Goal: Task Accomplishment & Management: Manage account settings

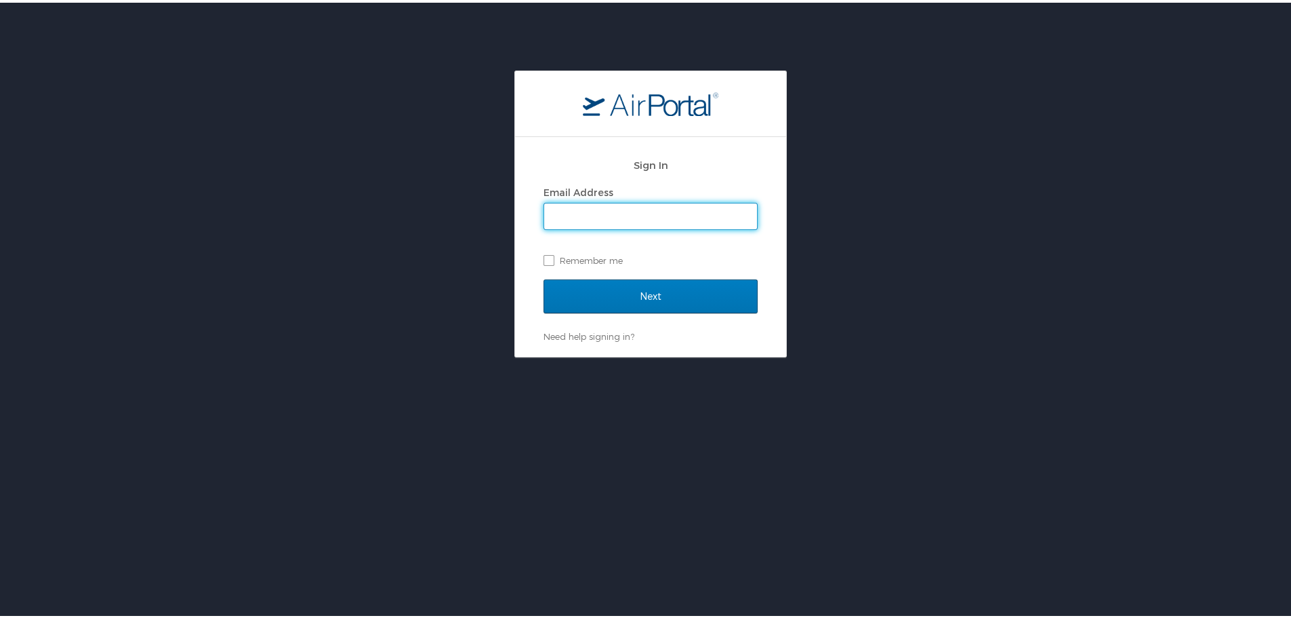
click at [595, 213] on input "Email Address" at bounding box center [650, 214] width 213 height 26
type input "krichardson@jimnnicks.com"
click at [548, 259] on label "Remember me" at bounding box center [651, 257] width 214 height 20
click at [548, 259] on input "Remember me" at bounding box center [548, 256] width 9 height 9
checkbox input "true"
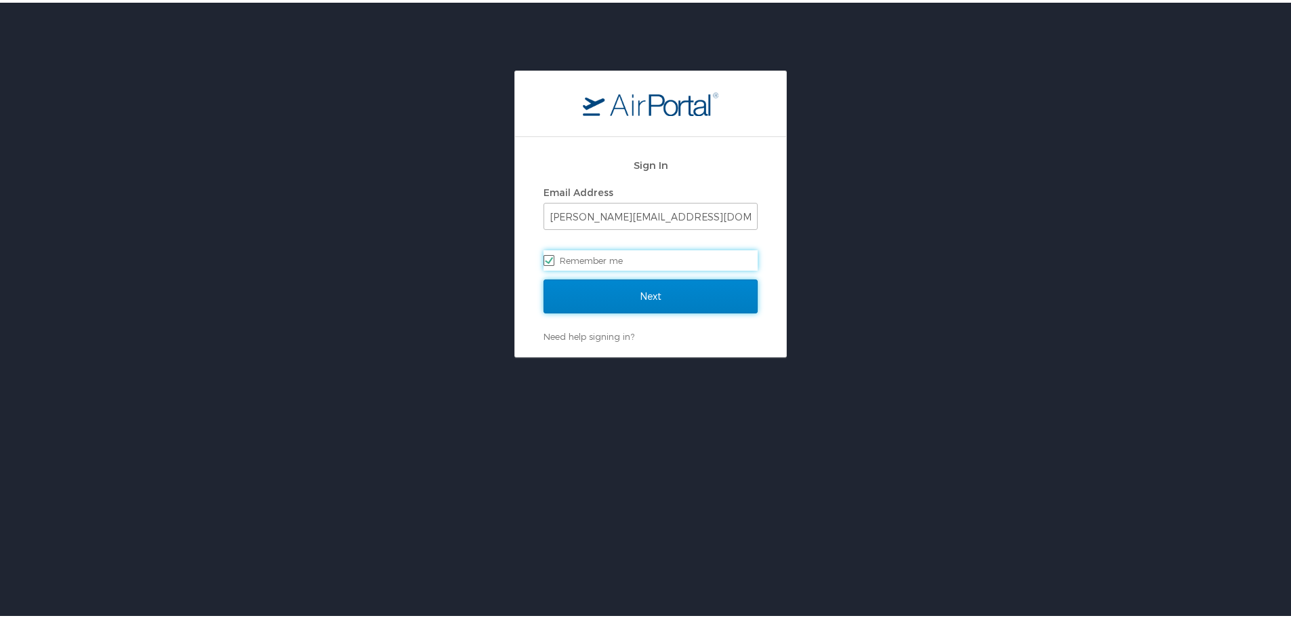
click at [615, 280] on input "Next" at bounding box center [651, 294] width 214 height 34
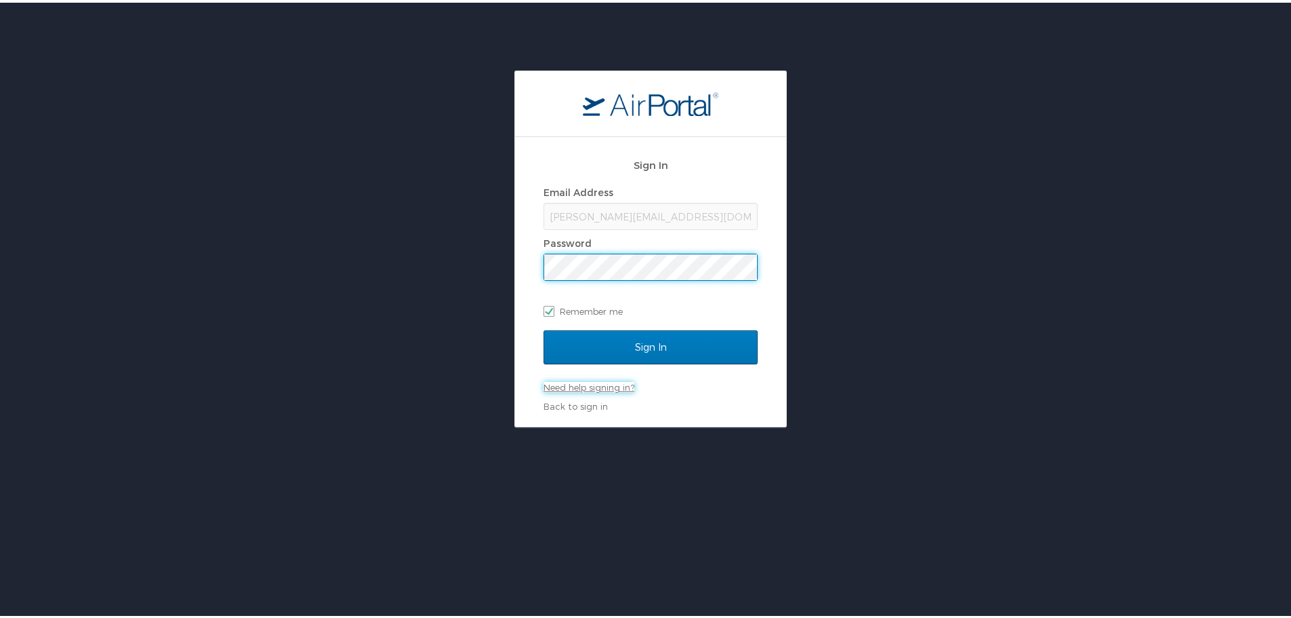
click at [560, 380] on link "Need help signing in?" at bounding box center [589, 384] width 91 height 11
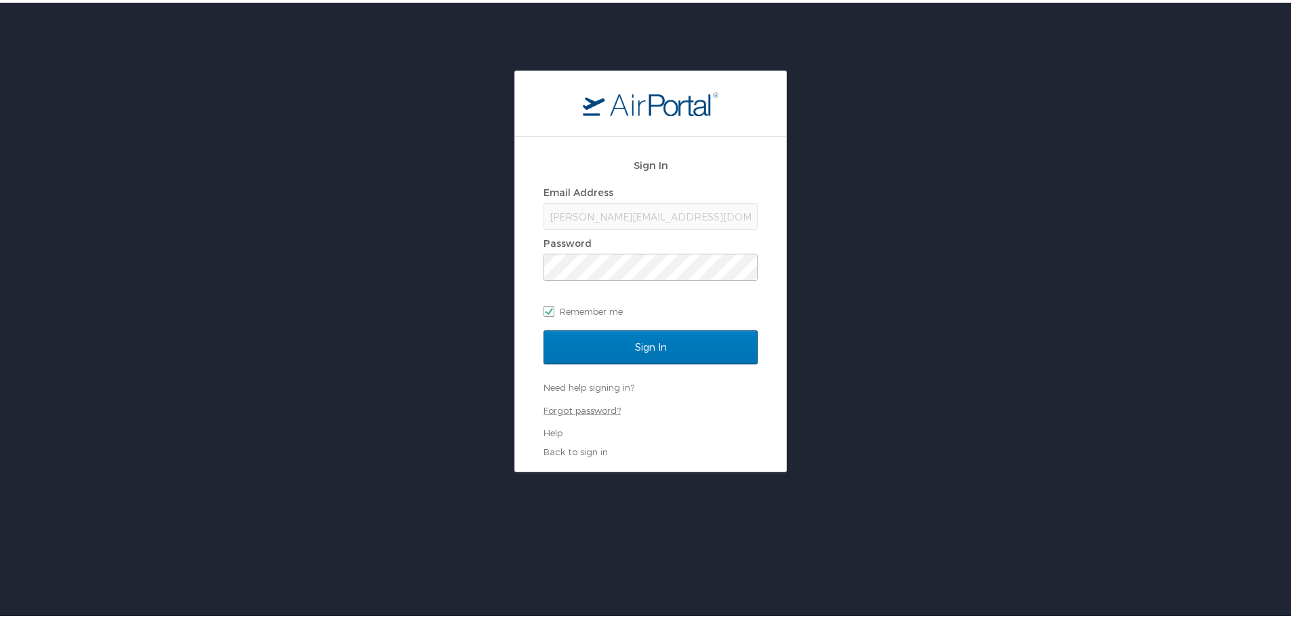
click at [578, 404] on link "Forgot password?" at bounding box center [582, 407] width 77 height 11
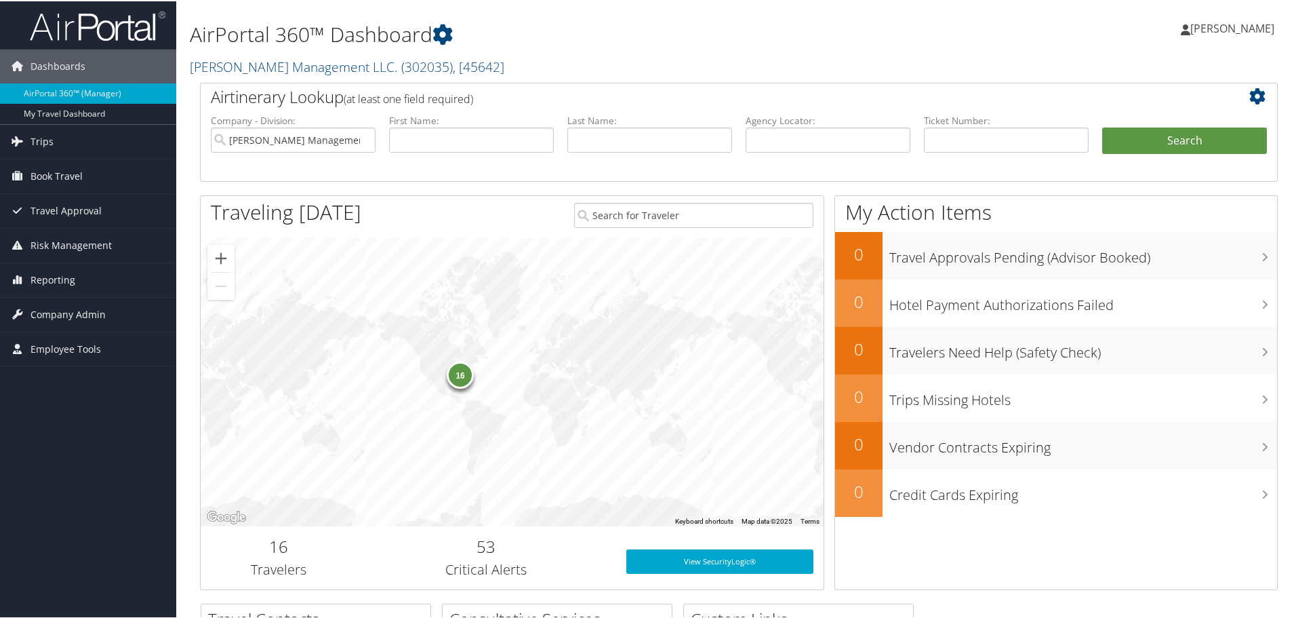
click at [279, 544] on h2 "16" at bounding box center [279, 544] width 136 height 23
click at [283, 568] on h3 "Travelers" at bounding box center [279, 568] width 136 height 19
click at [54, 276] on span "Reporting" at bounding box center [53, 279] width 45 height 34
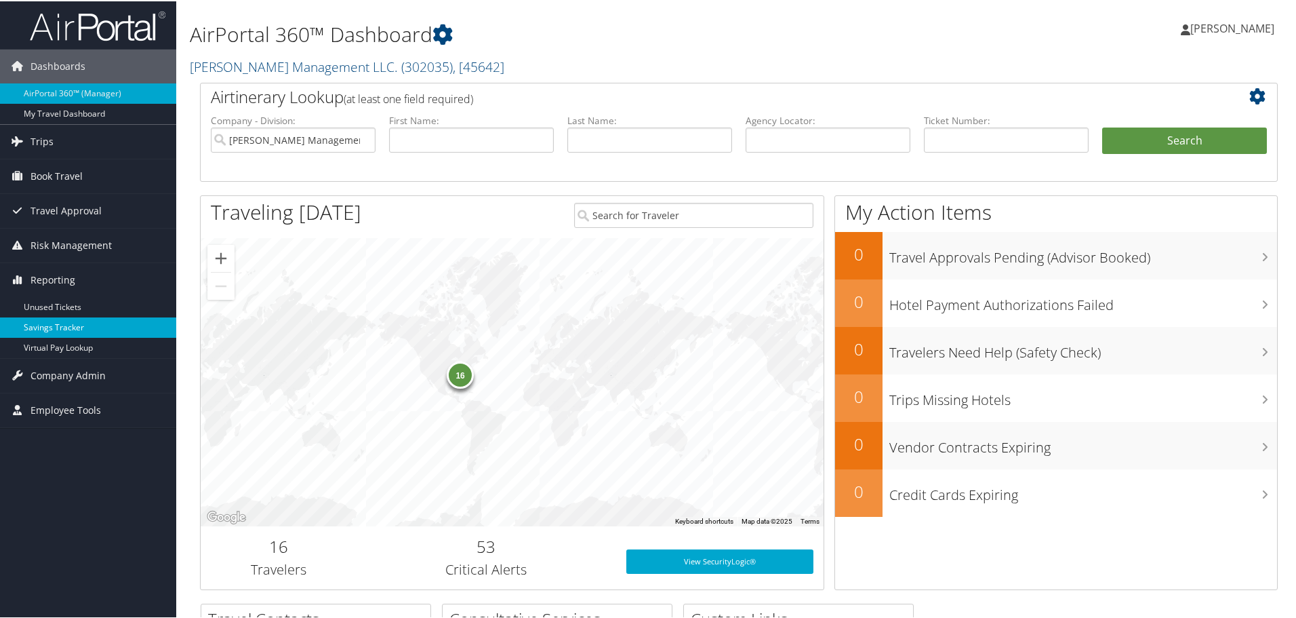
click at [68, 334] on link "Savings Tracker" at bounding box center [88, 326] width 176 height 20
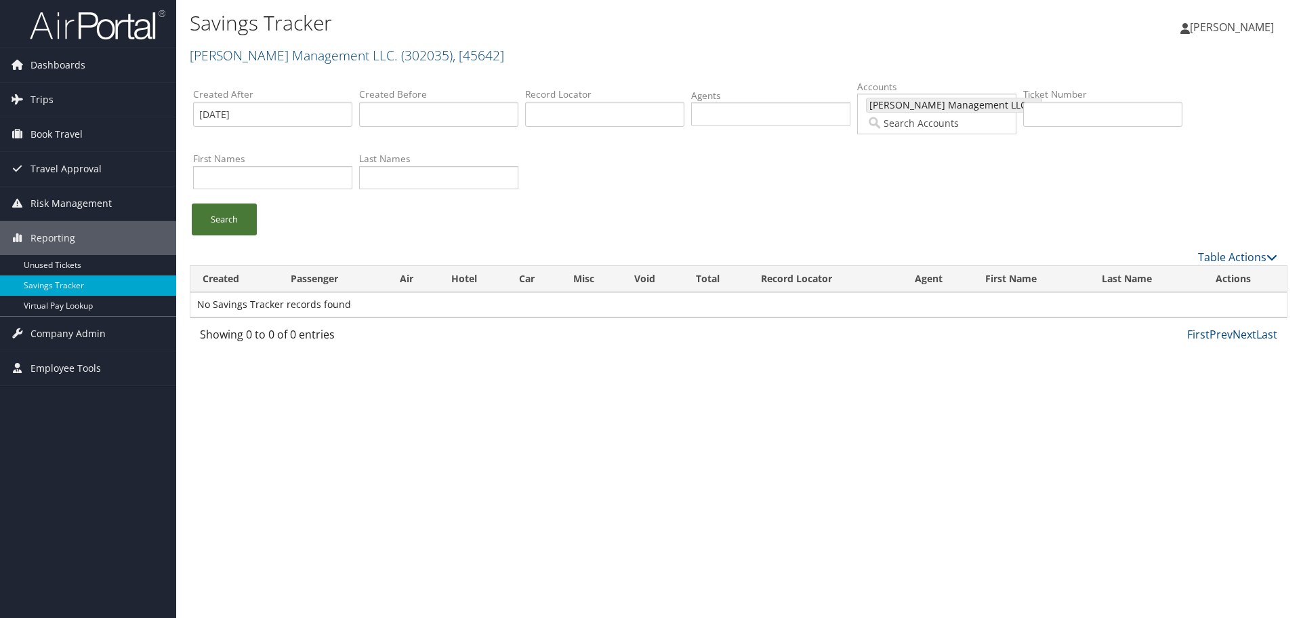
click at [217, 211] on link "Search" at bounding box center [224, 219] width 65 height 32
click at [425, 113] on input "text" at bounding box center [438, 114] width 159 height 25
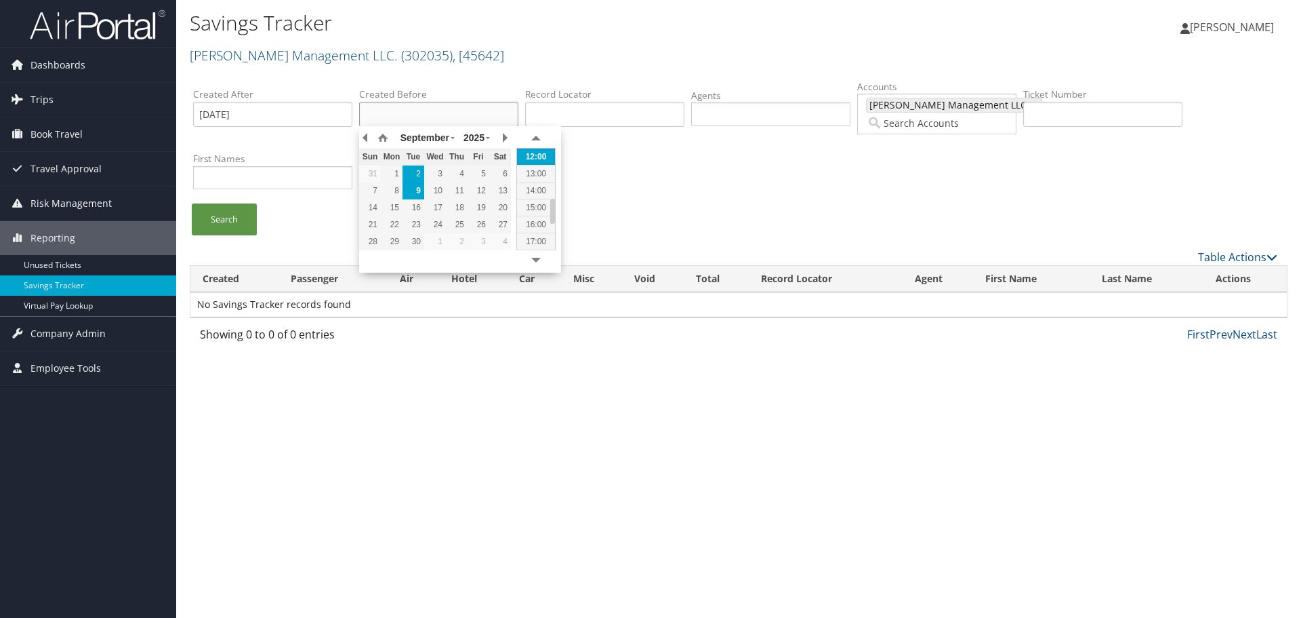
click at [412, 180] on td "2" at bounding box center [414, 173] width 22 height 17
type input "[DATE] 12:02"
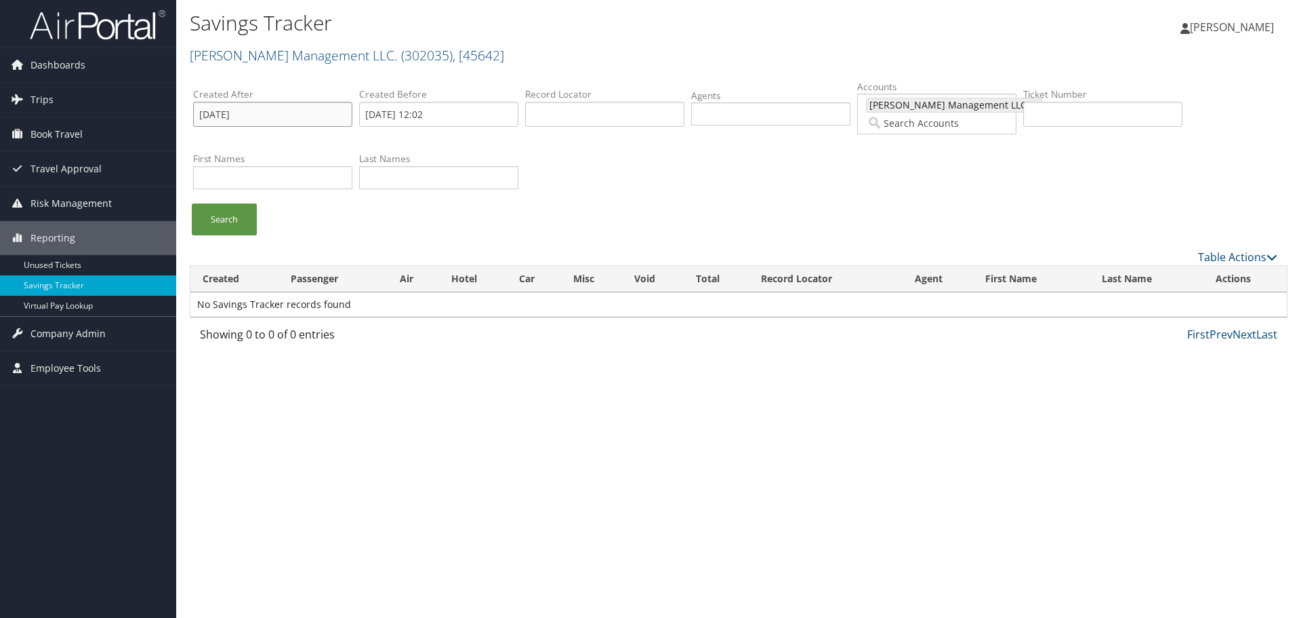
click at [273, 120] on input "[DATE]" at bounding box center [272, 114] width 159 height 25
drag, startPoint x: 273, startPoint y: 120, endPoint x: 142, endPoint y: 118, distance: 131.5
click at [142, 118] on div "Dashboards AirPortal 360™ (Manager) My Travel Dashboard Trips Airtinerary® Look…" at bounding box center [650, 309] width 1301 height 618
click at [215, 214] on link "Search" at bounding box center [224, 219] width 65 height 32
click at [71, 364] on span "Employee Tools" at bounding box center [66, 368] width 70 height 34
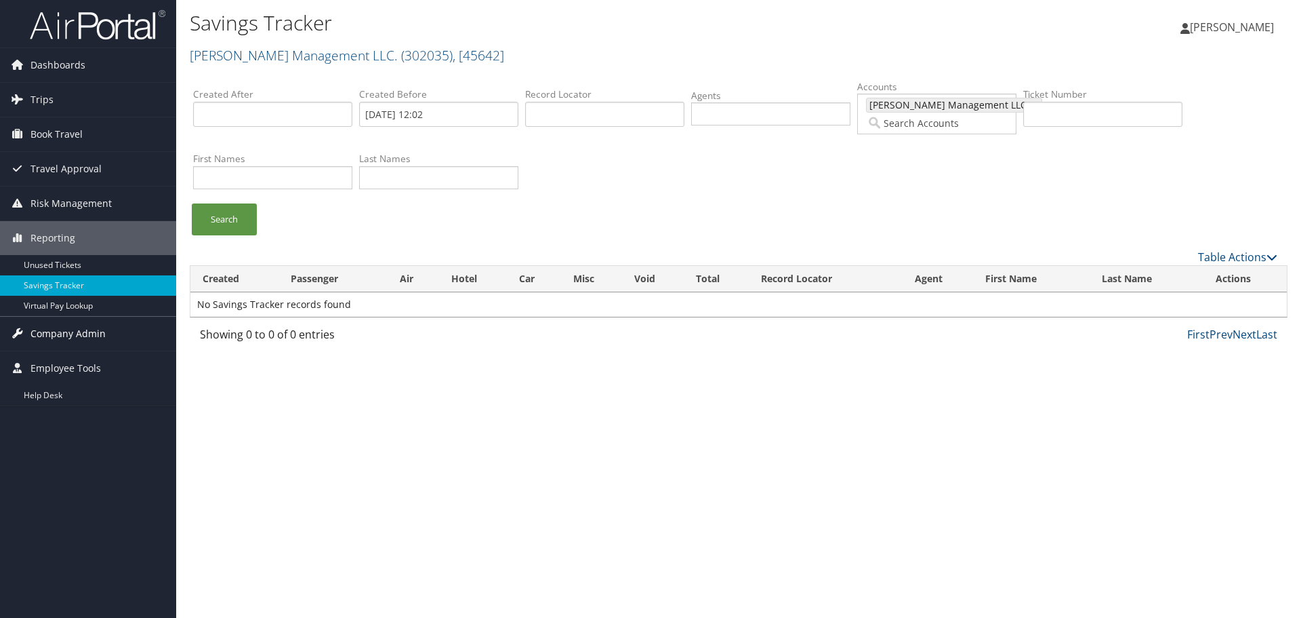
click at [75, 334] on span "Company Admin" at bounding box center [68, 334] width 75 height 34
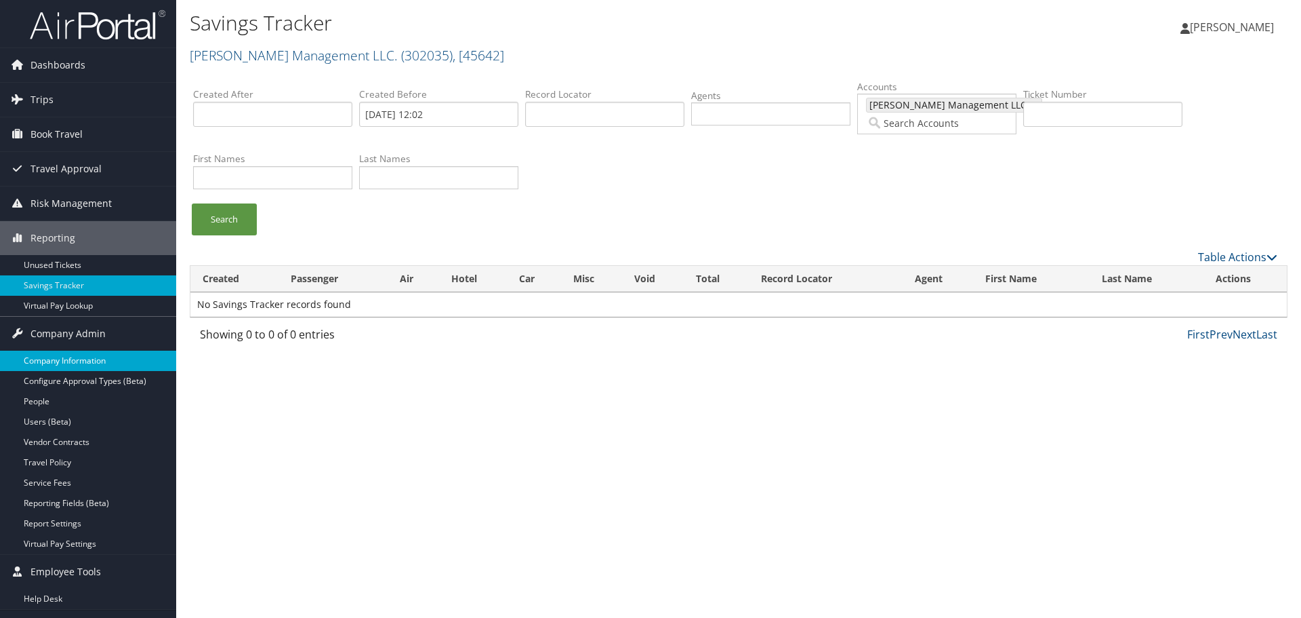
click at [67, 353] on link "Company Information" at bounding box center [88, 360] width 176 height 20
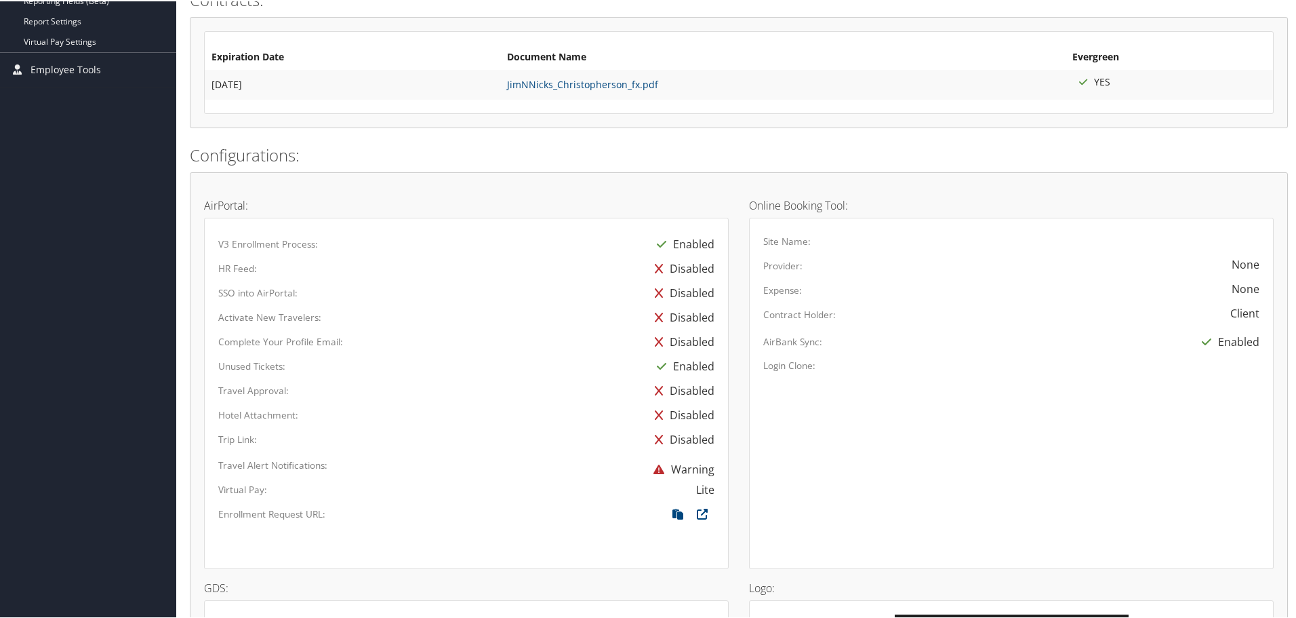
scroll to position [443, 0]
click at [695, 512] on icon at bounding box center [702, 515] width 24 height 18
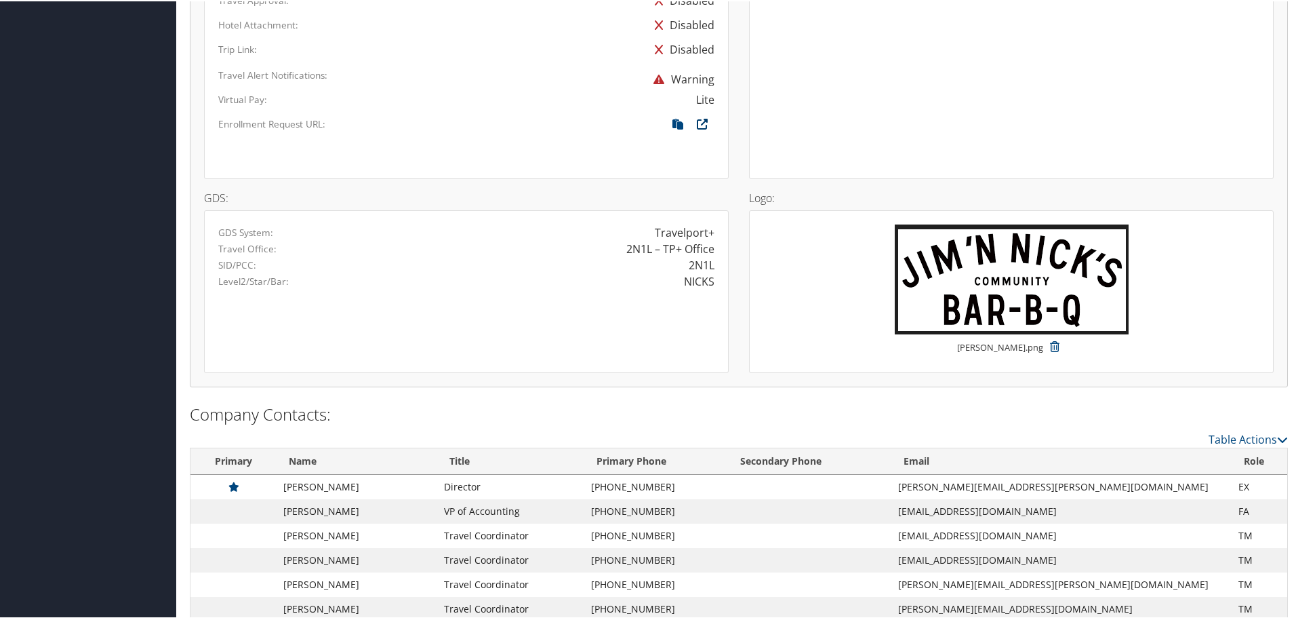
scroll to position [857, 0]
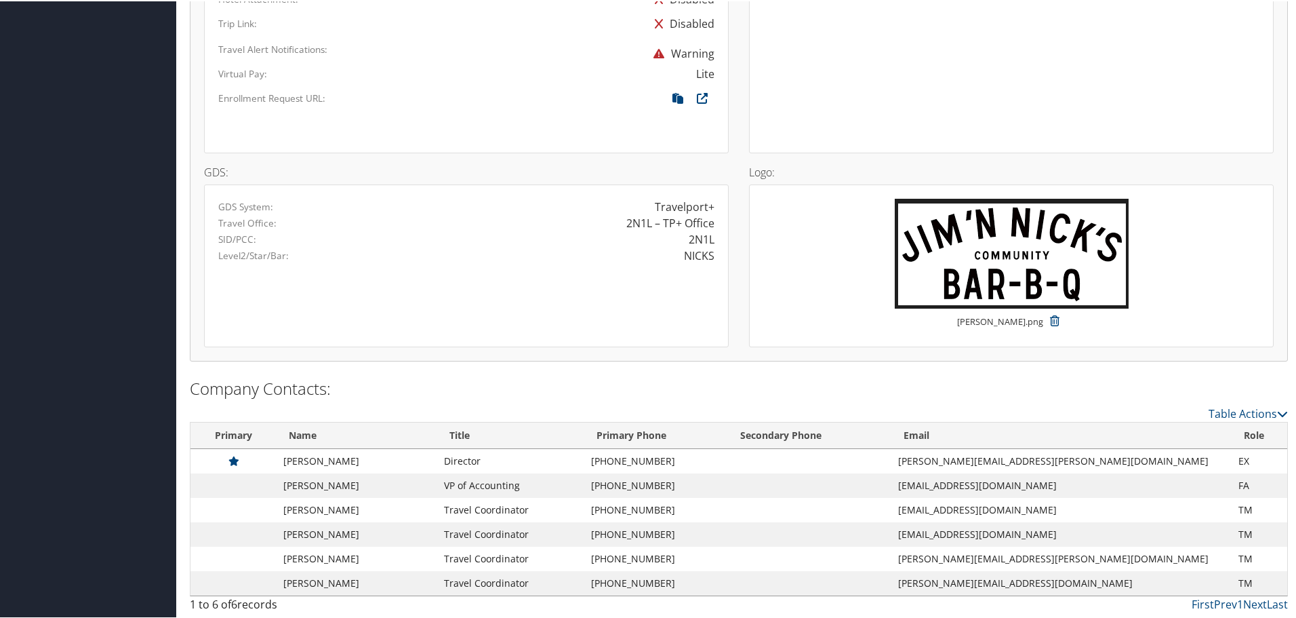
click at [1232, 486] on td "FA" at bounding box center [1260, 484] width 56 height 24
click at [1232, 584] on td "TM" at bounding box center [1260, 581] width 56 height 24
click at [325, 527] on td "Jennifer Kennah" at bounding box center [357, 533] width 161 height 24
click at [239, 460] on icon at bounding box center [233, 459] width 11 height 9
click at [289, 460] on td "Patrick Hall" at bounding box center [357, 459] width 161 height 24
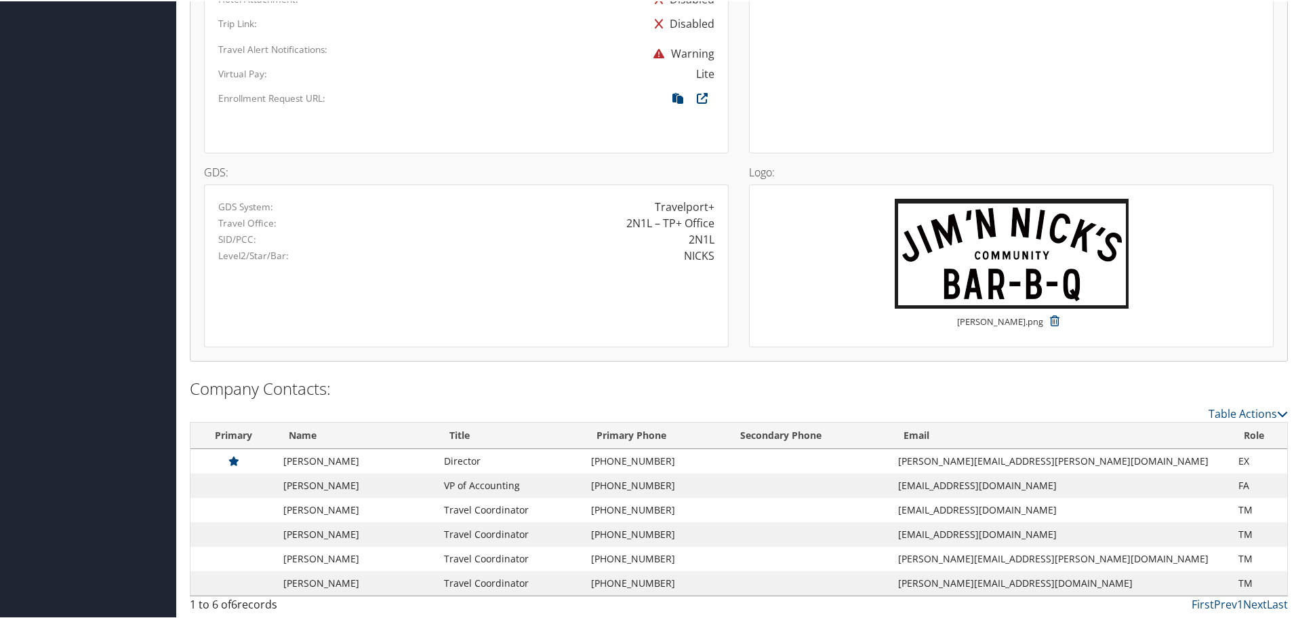
click at [318, 470] on td "Patrick Hall" at bounding box center [357, 459] width 161 height 24
click at [322, 490] on td "Lindsey Pourciau" at bounding box center [357, 484] width 161 height 24
click at [535, 578] on td "Travel Coordinator" at bounding box center [510, 581] width 146 height 24
click at [1261, 413] on link "Table Actions" at bounding box center [1248, 412] width 79 height 15
click at [1159, 435] on link "Column Visibility" at bounding box center [1193, 433] width 178 height 23
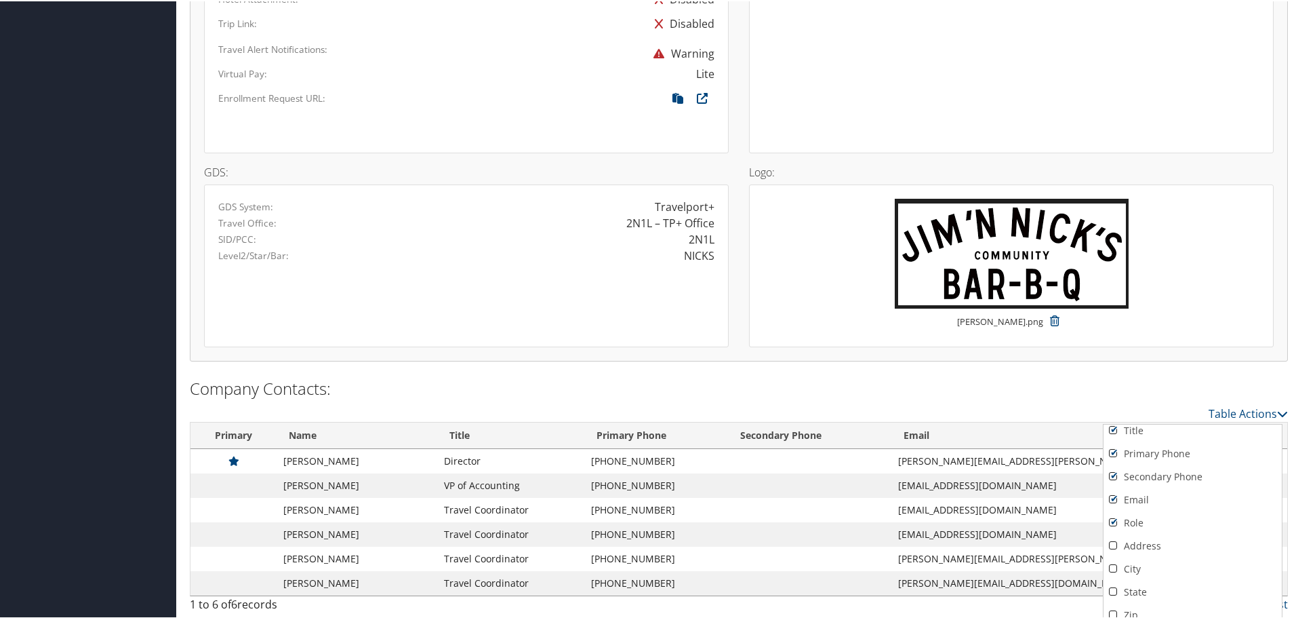
scroll to position [0, 0]
click at [1264, 405] on div at bounding box center [650, 309] width 1301 height 618
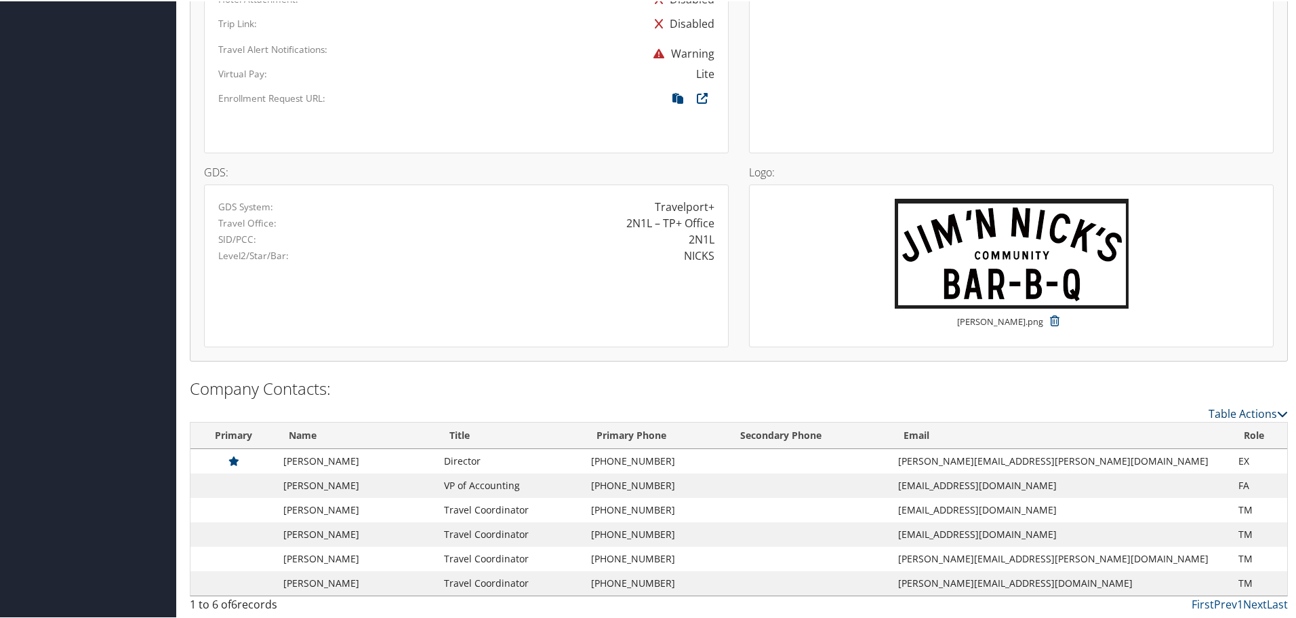
click at [1270, 413] on link "Table Actions" at bounding box center [1248, 412] width 79 height 15
click at [1167, 455] on link "Page Length" at bounding box center [1193, 456] width 178 height 23
click at [1151, 483] on link "50" at bounding box center [1193, 480] width 178 height 23
drag, startPoint x: 1293, startPoint y: 405, endPoint x: 1293, endPoint y: 466, distance: 61.7
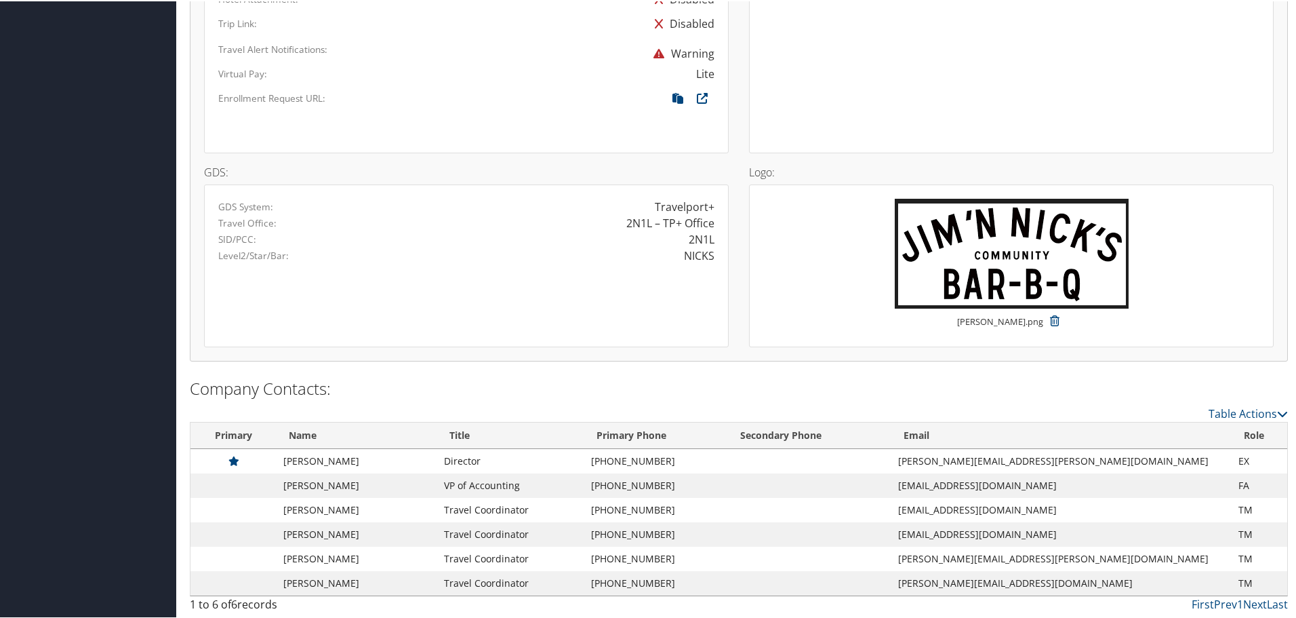
click at [397, 396] on h2 "Company Contacts:" at bounding box center [739, 387] width 1098 height 23
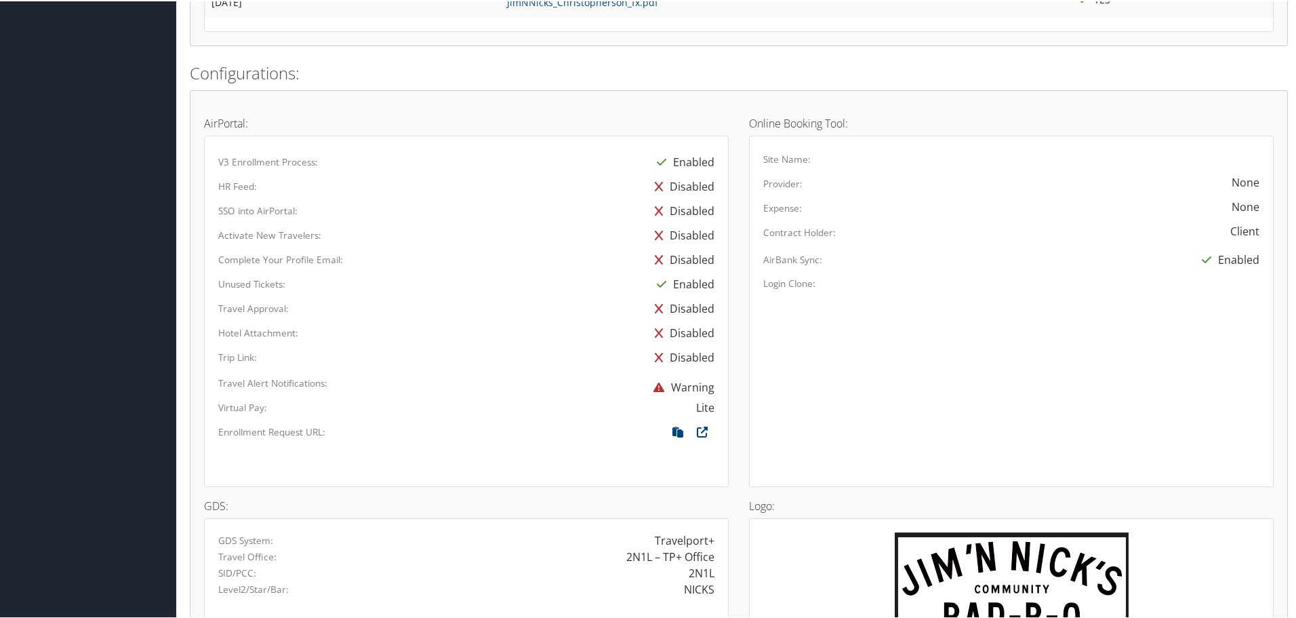
scroll to position [511, 0]
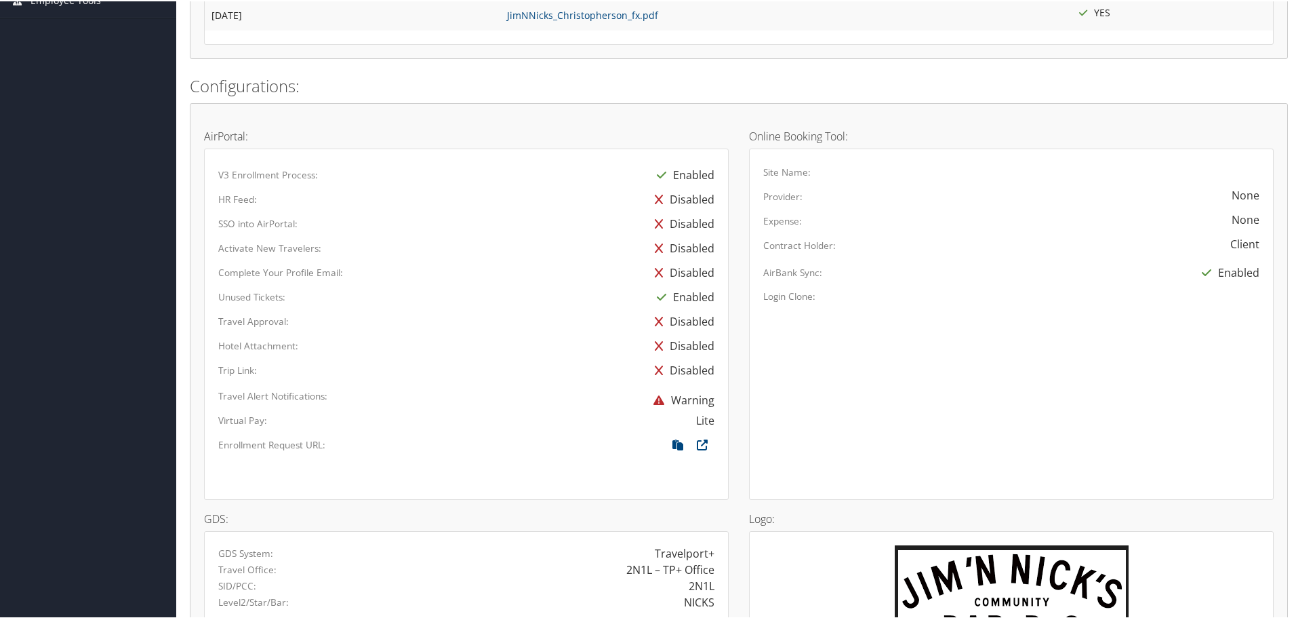
click at [660, 268] on icon at bounding box center [659, 271] width 22 height 24
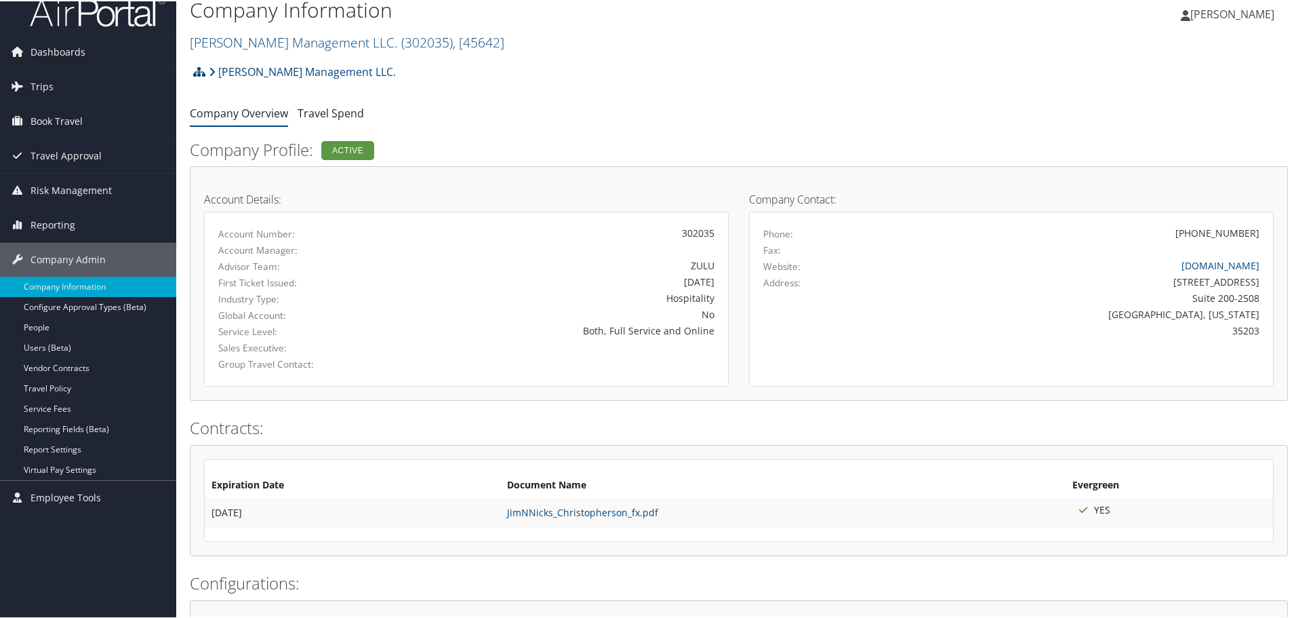
scroll to position [0, 0]
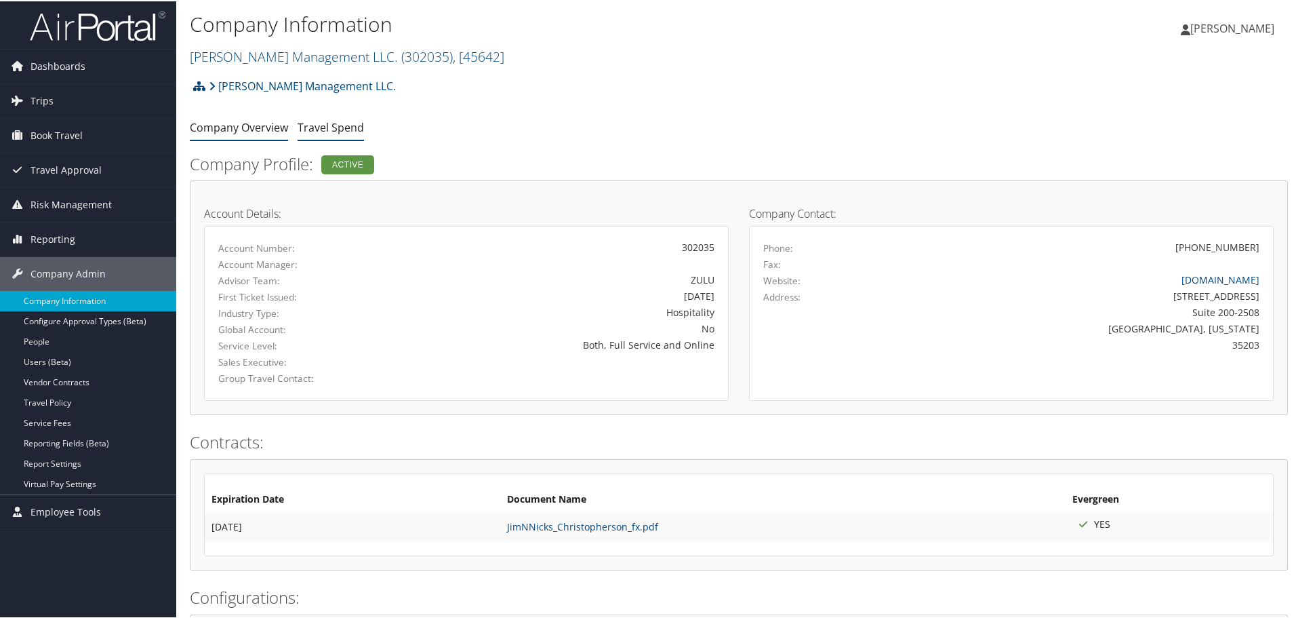
click at [313, 127] on link "Travel Spend" at bounding box center [331, 126] width 66 height 15
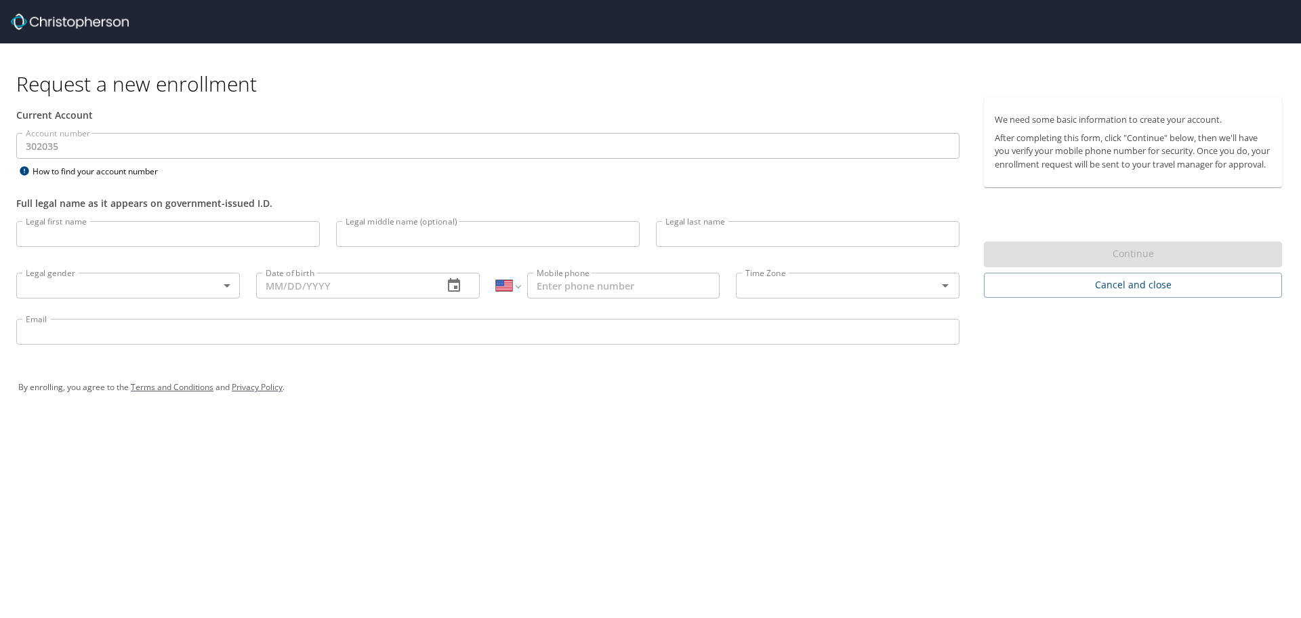
select select "US"
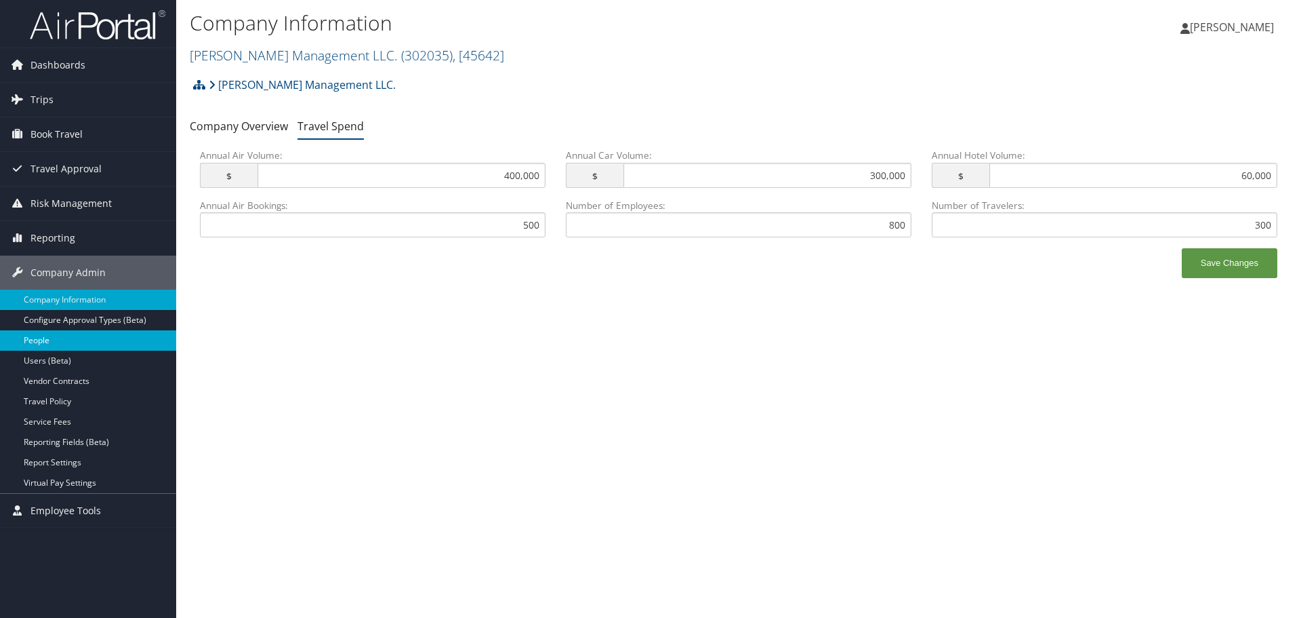
click at [53, 345] on link "People" at bounding box center [88, 340] width 176 height 20
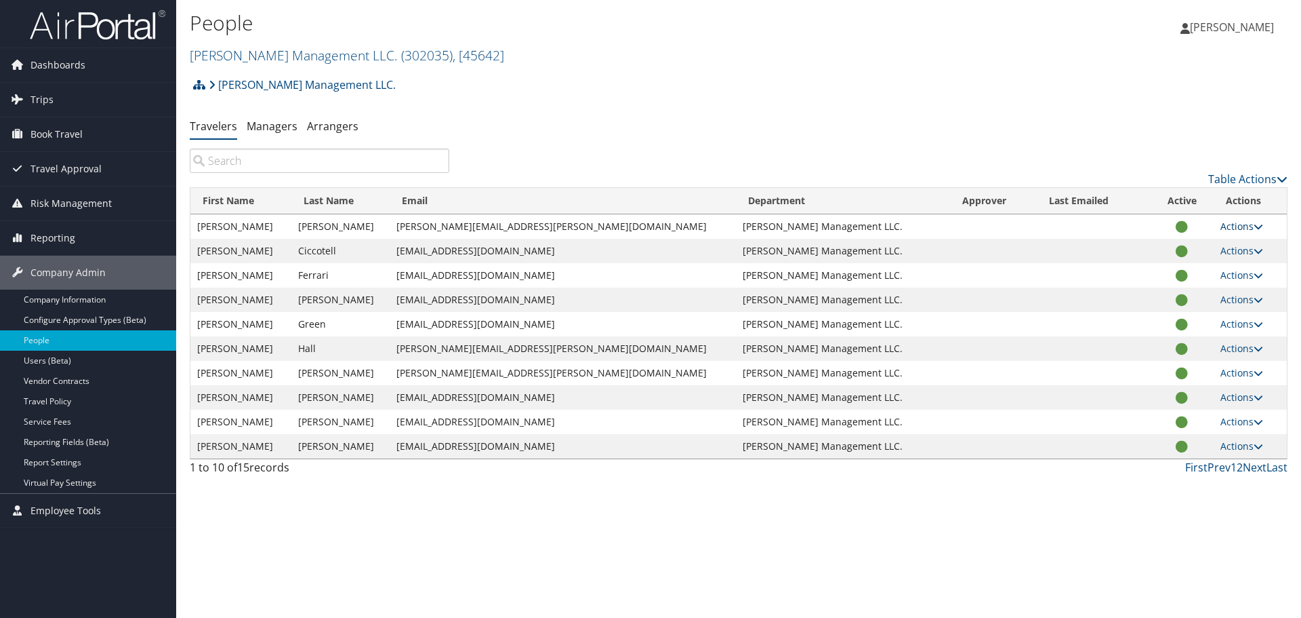
click at [1255, 230] on icon at bounding box center [1258, 226] width 9 height 9
click at [1203, 276] on link "View Profile" at bounding box center [1189, 269] width 125 height 23
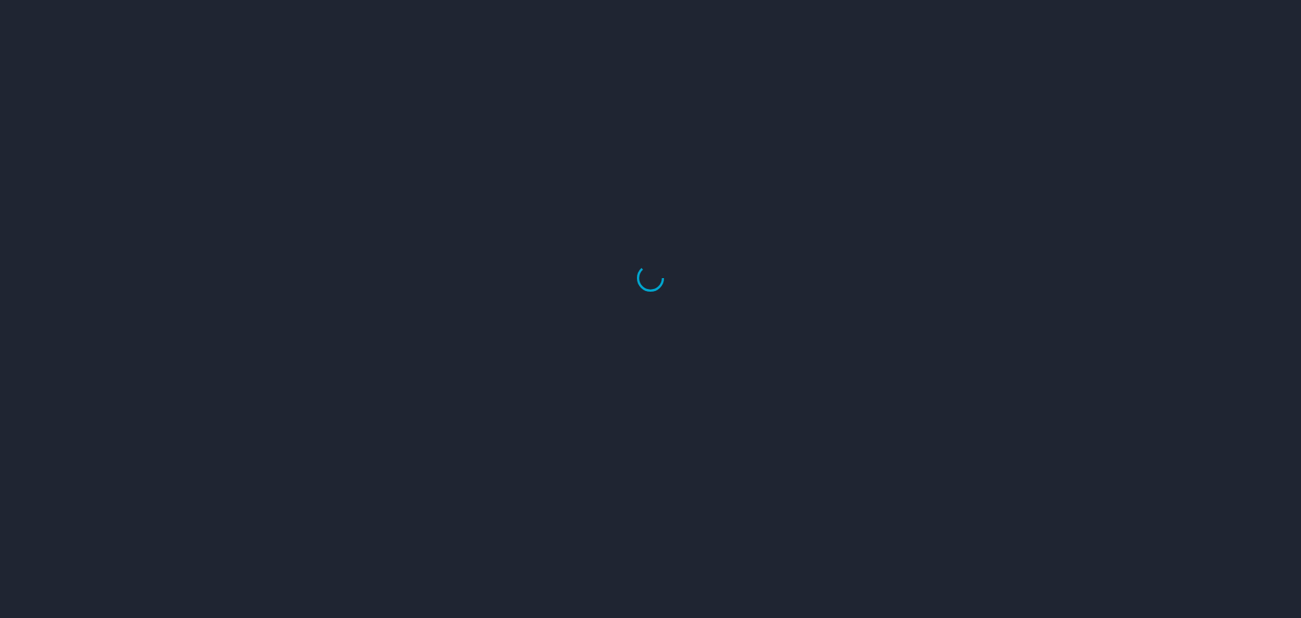
select select "US"
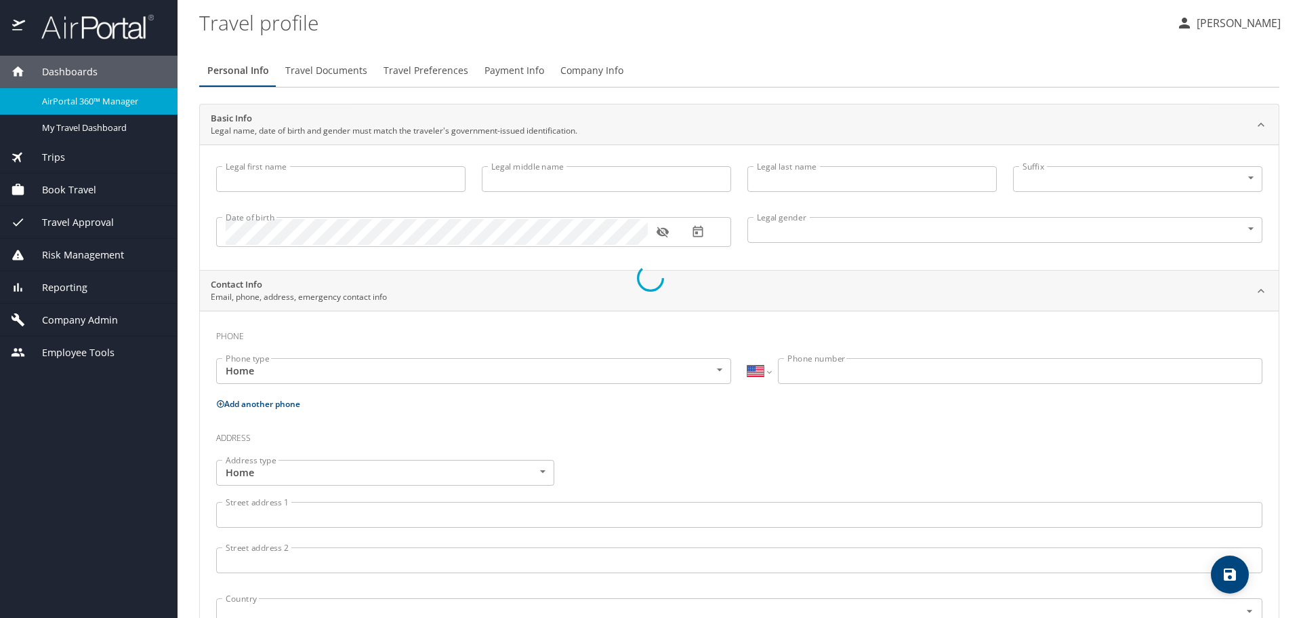
type input "Dean"
type input "[PERSON_NAME]"
type input "[DEMOGRAPHIC_DATA]"
select select "US"
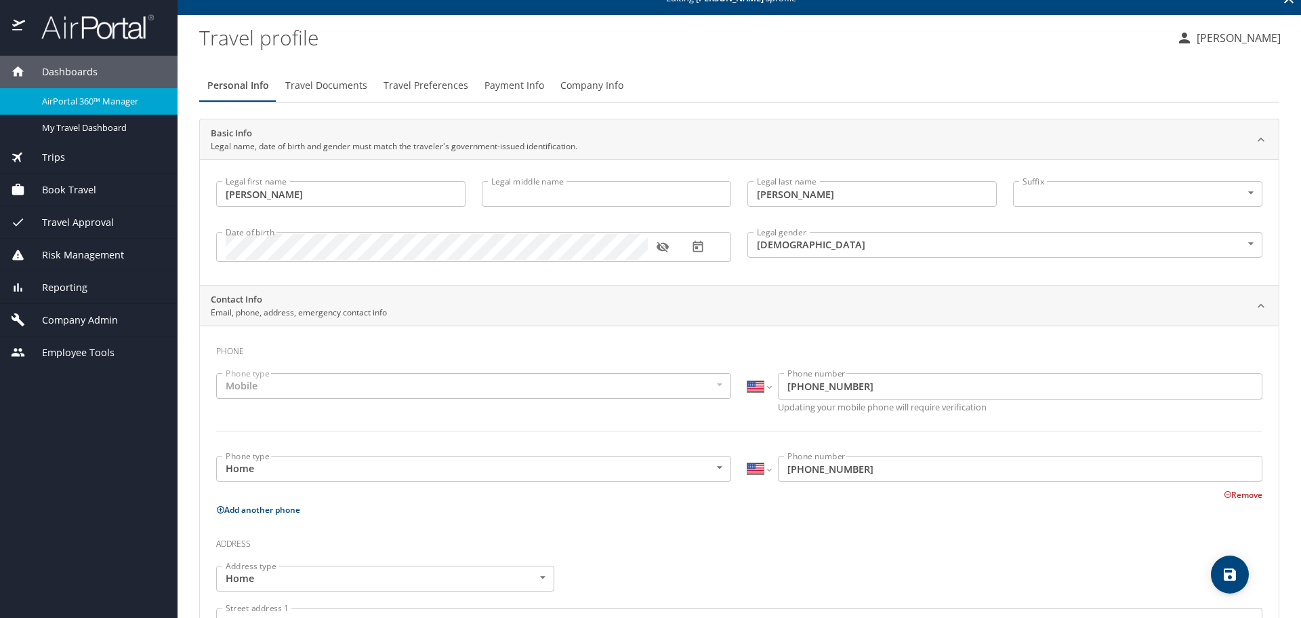
scroll to position [29, 0]
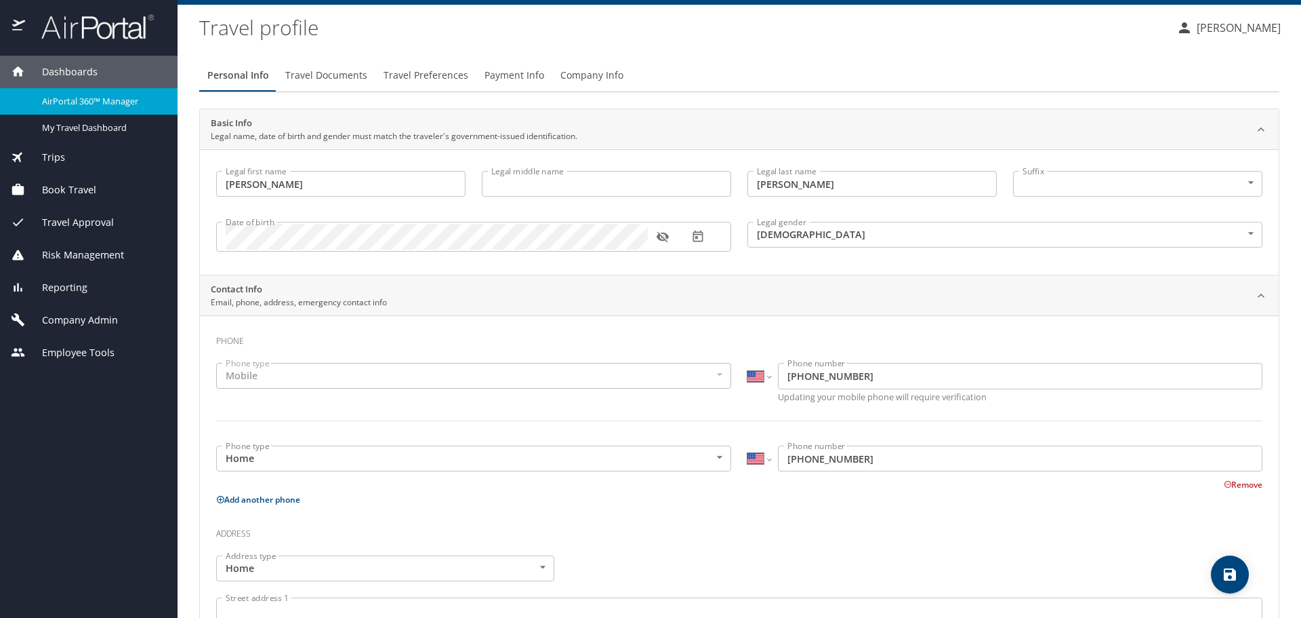
click at [664, 237] on icon "button" at bounding box center [663, 237] width 14 height 14
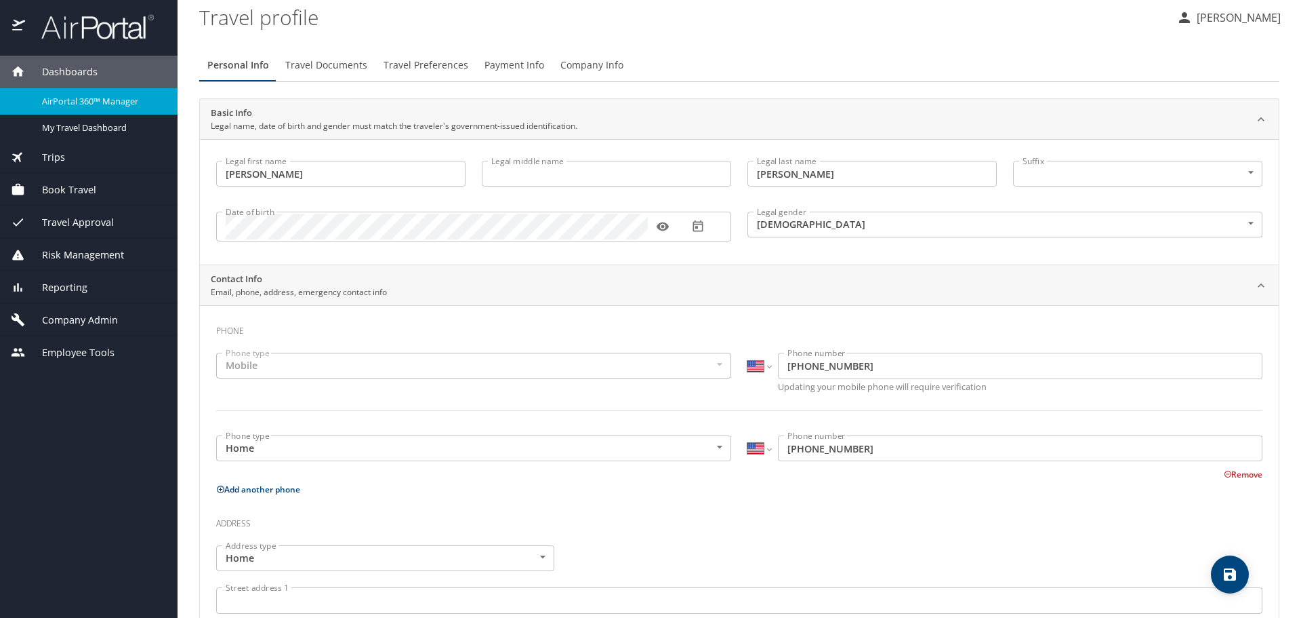
scroll to position [0, 0]
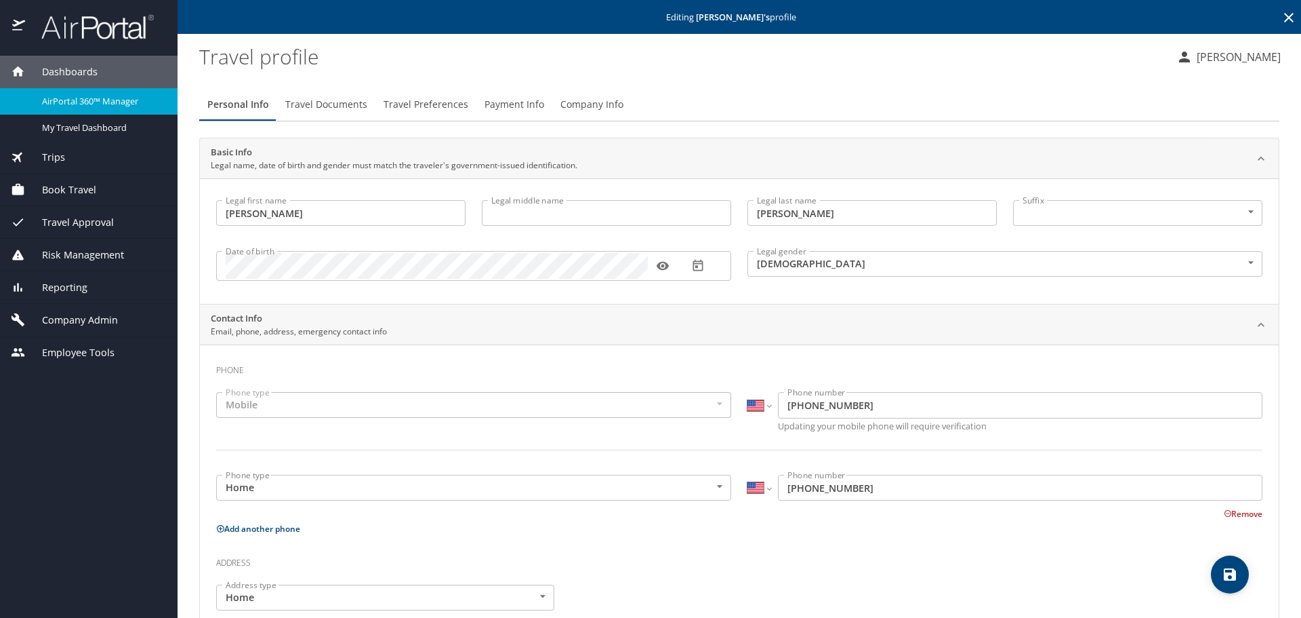
click at [316, 104] on span "Travel Documents" at bounding box center [326, 104] width 82 height 17
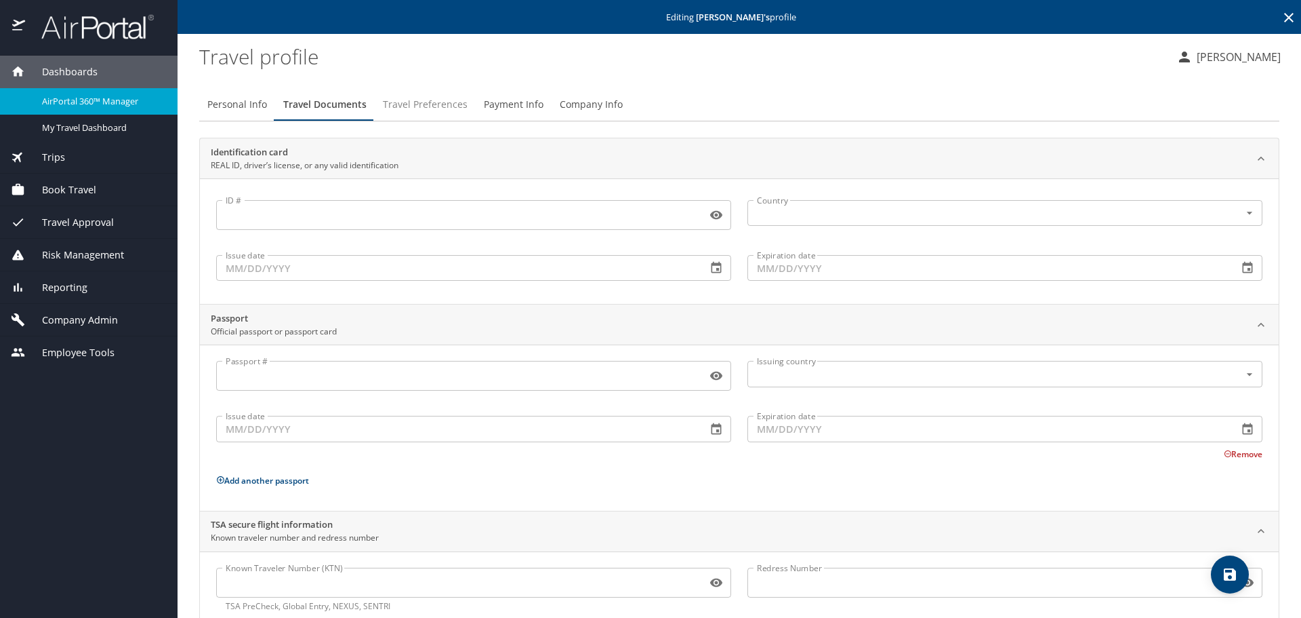
click at [418, 108] on span "Travel Preferences" at bounding box center [425, 104] width 85 height 17
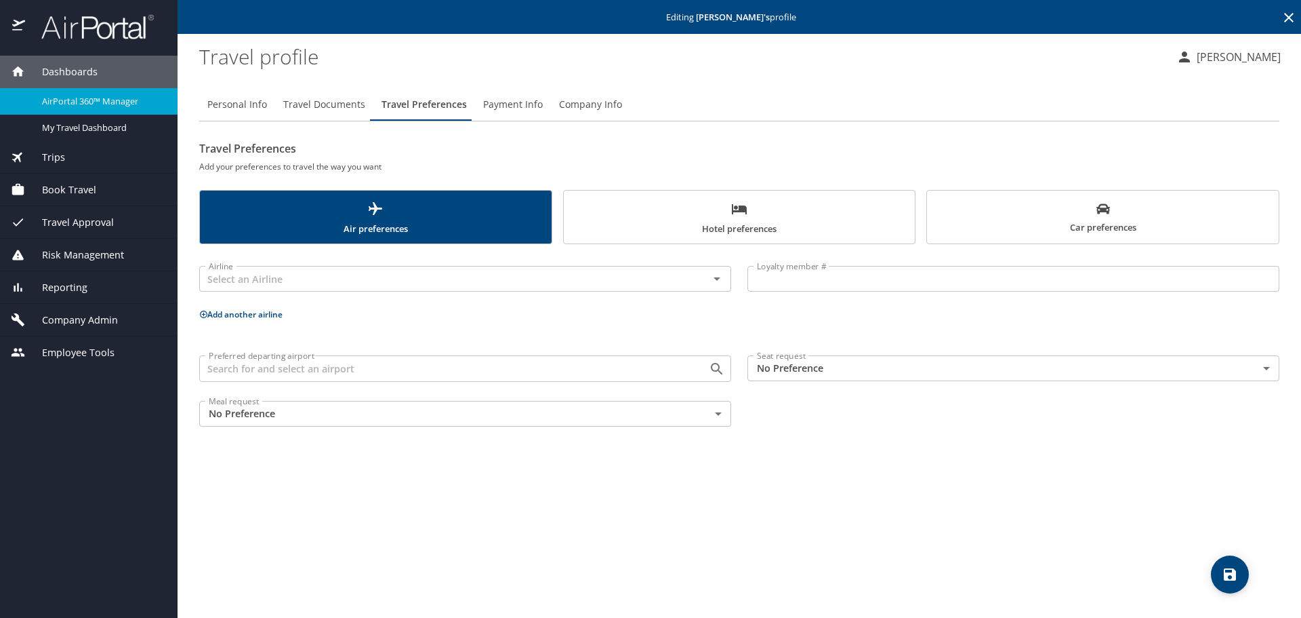
click at [510, 110] on span "Payment Info" at bounding box center [513, 104] width 60 height 17
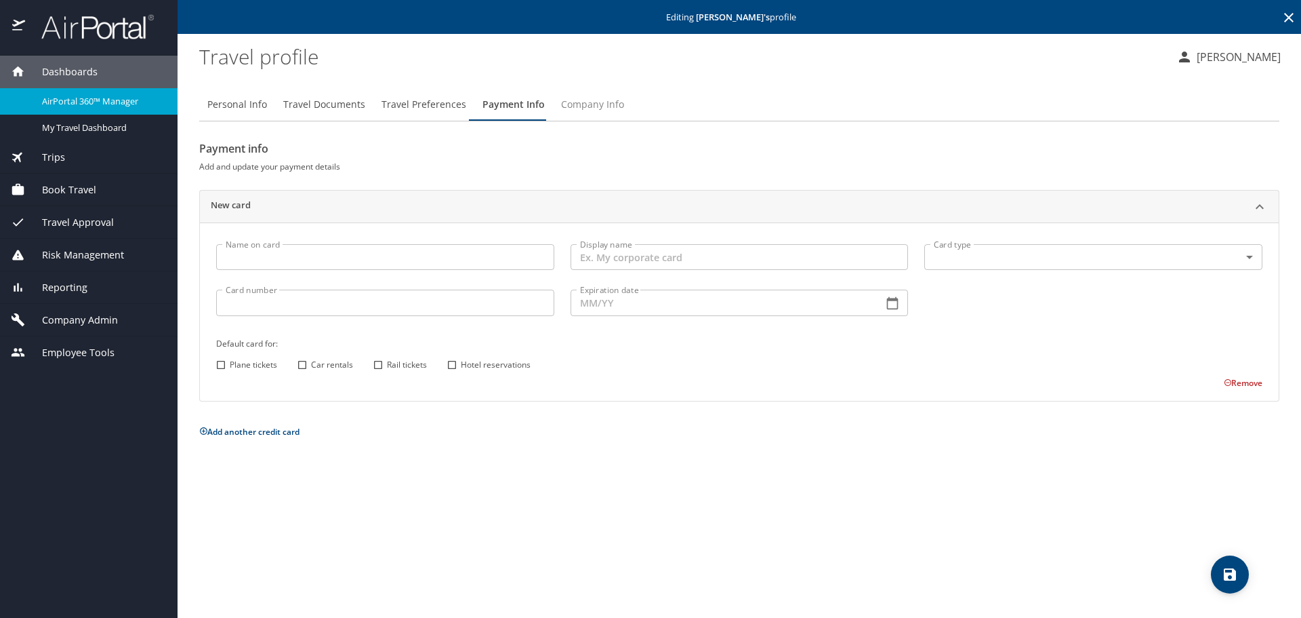
click at [579, 109] on span "Company Info" at bounding box center [592, 104] width 63 height 17
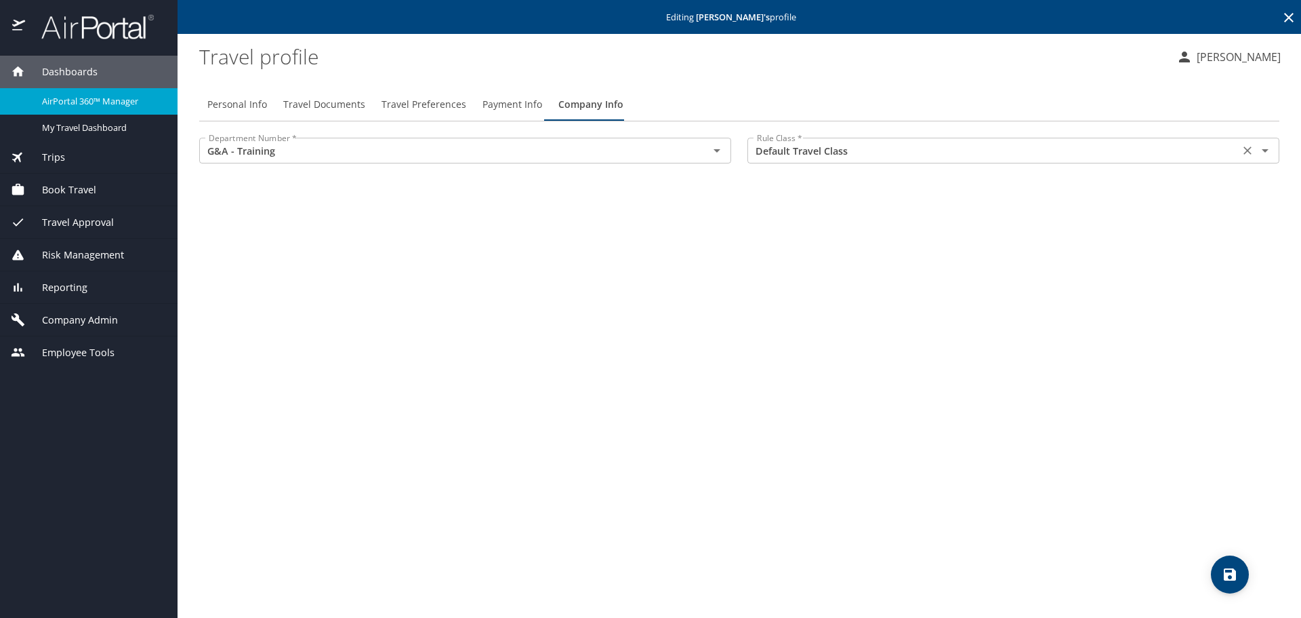
click at [777, 160] on div "Default Travel Class Rule Class *" at bounding box center [1014, 151] width 532 height 26
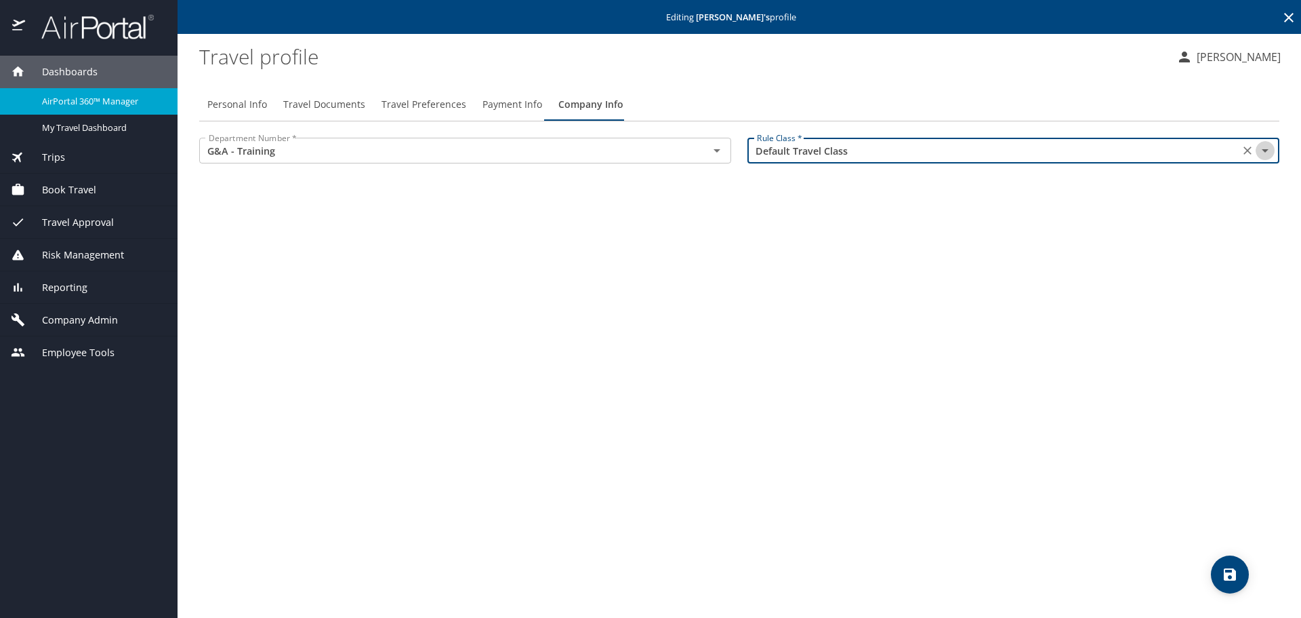
click at [1267, 150] on icon "Open" at bounding box center [1265, 150] width 7 height 3
click at [1267, 150] on icon "Close" at bounding box center [1265, 149] width 7 height 3
click at [245, 113] on button "Personal Info" at bounding box center [237, 104] width 76 height 33
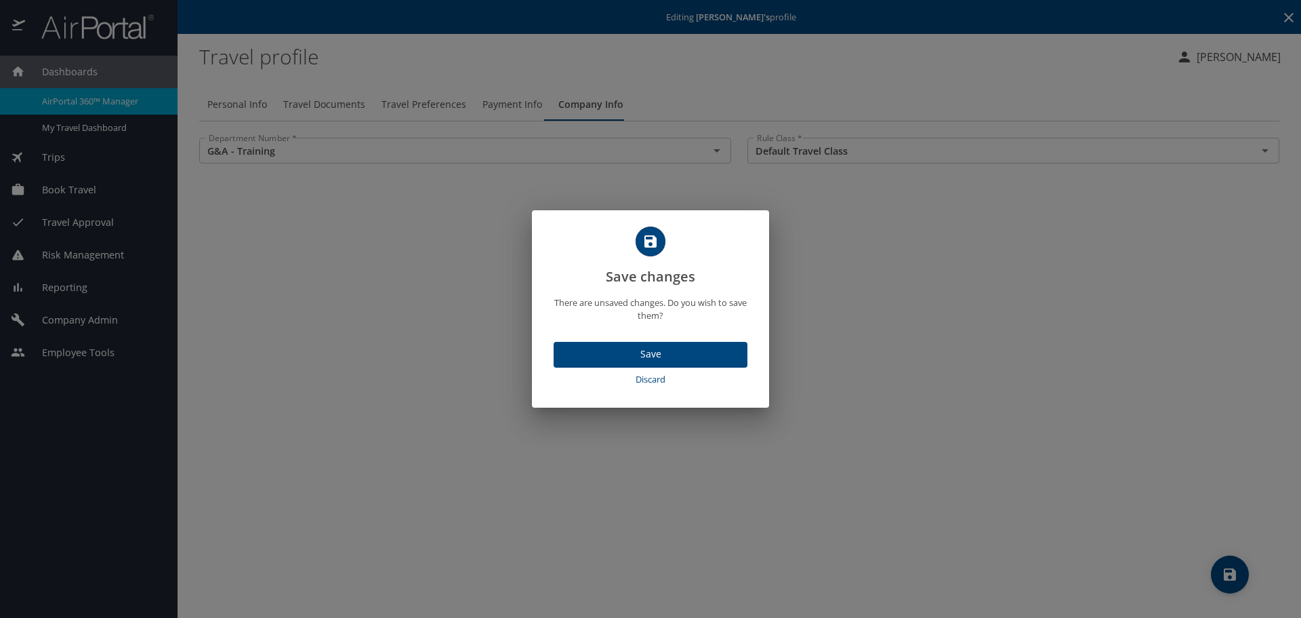
click at [659, 378] on span "Discard" at bounding box center [650, 379] width 183 height 16
select select "US"
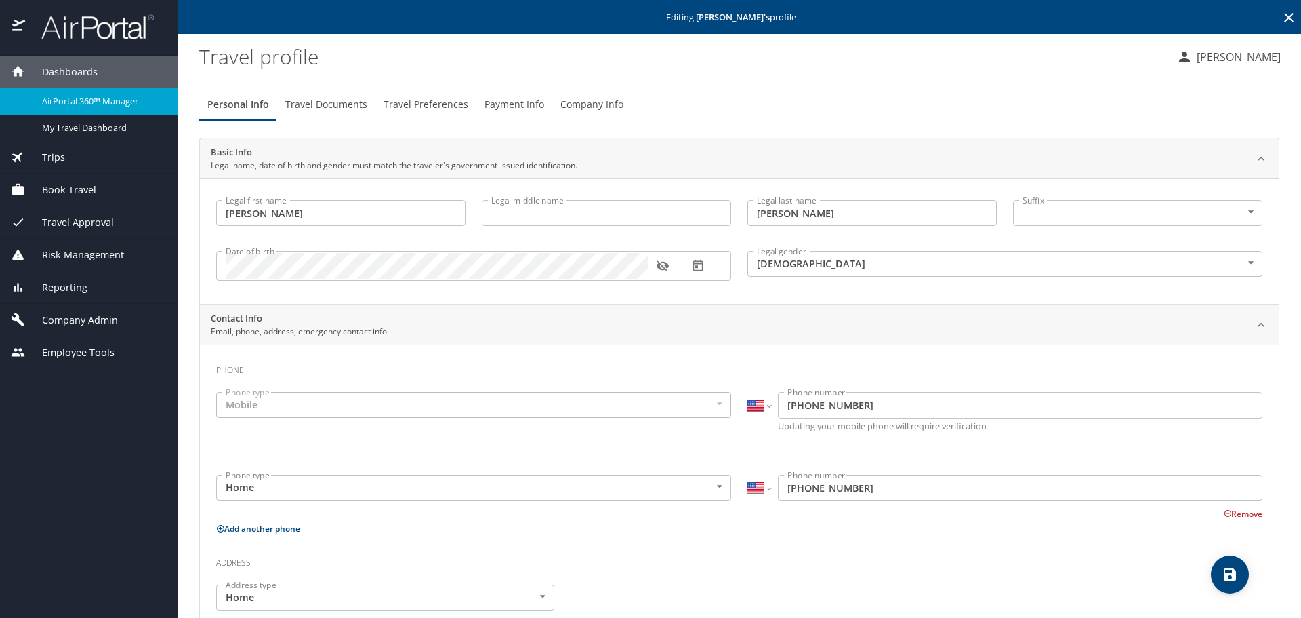
click at [1281, 14] on icon at bounding box center [1289, 17] width 16 height 16
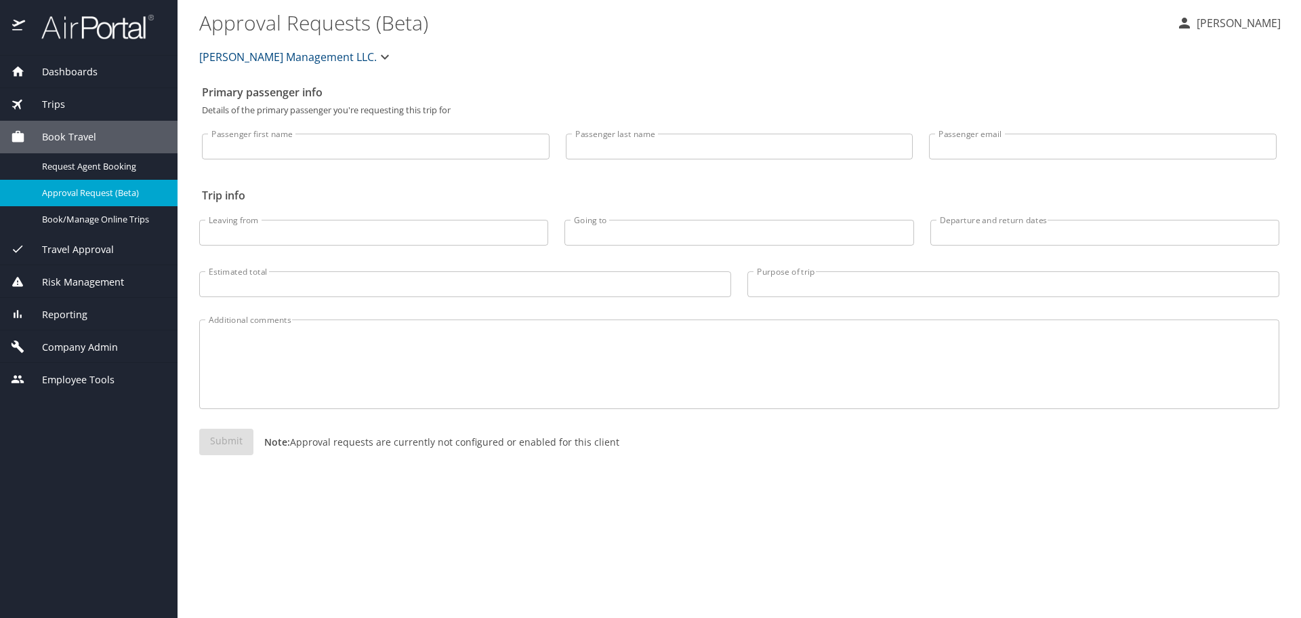
click at [57, 247] on span "Travel Approval" at bounding box center [69, 249] width 89 height 15
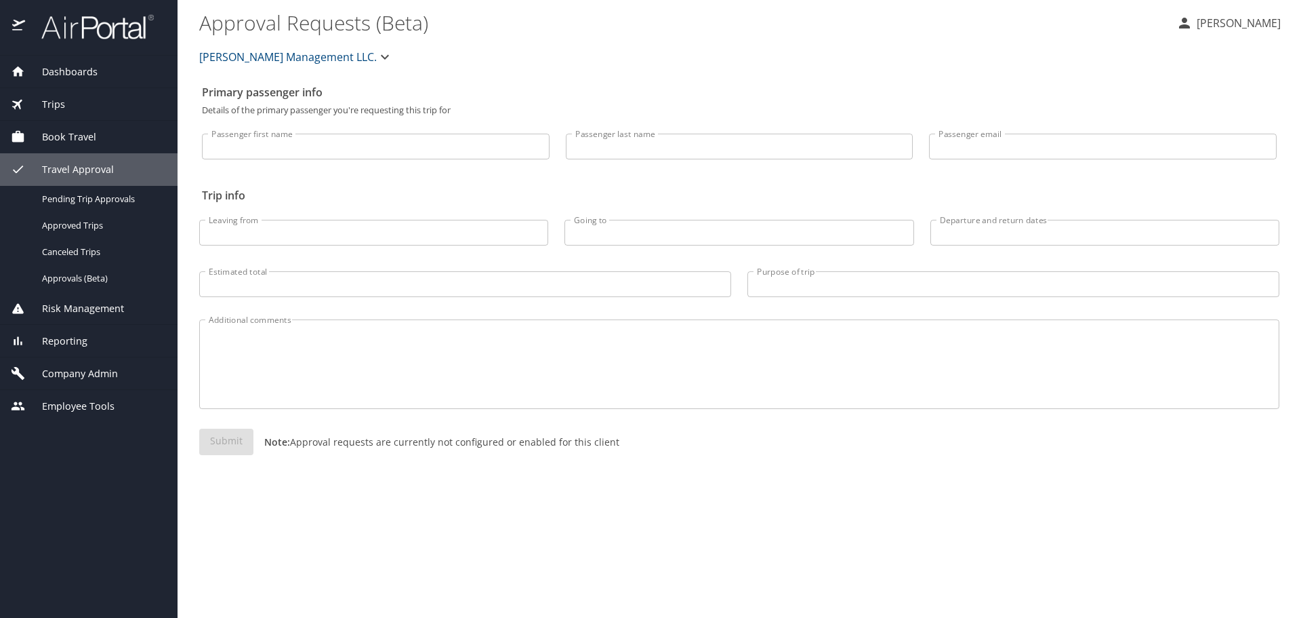
click at [119, 78] on div "Dashboards" at bounding box center [89, 71] width 156 height 15
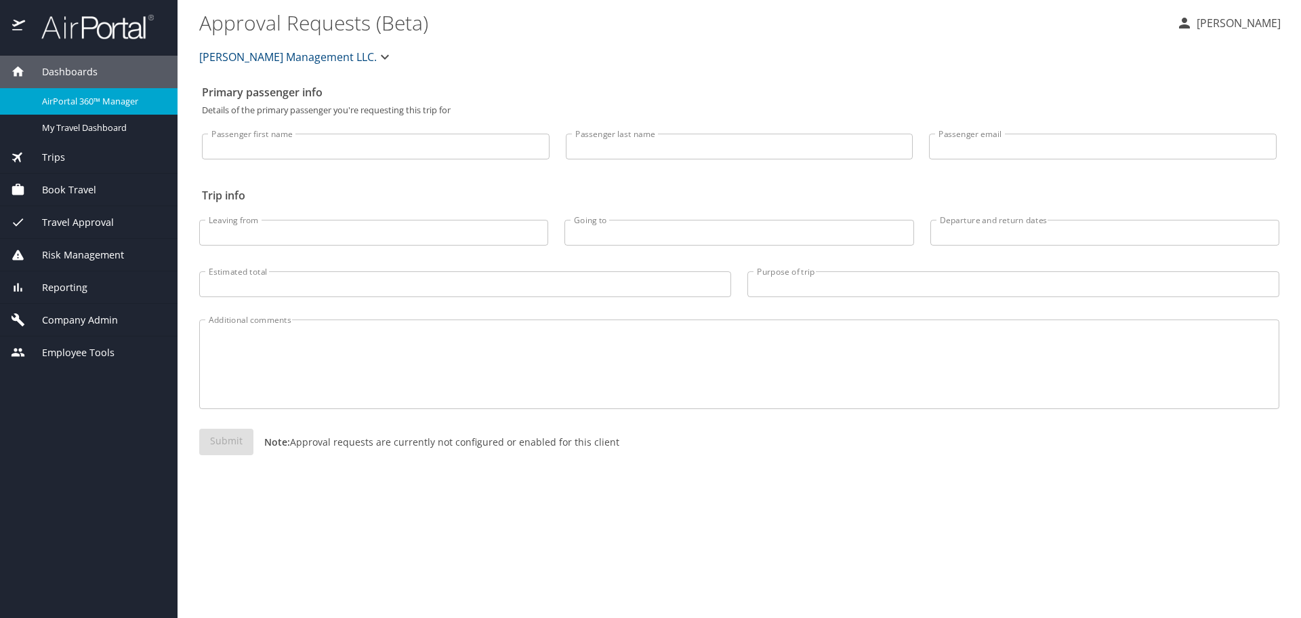
click at [127, 318] on div "Company Admin" at bounding box center [89, 319] width 156 height 15
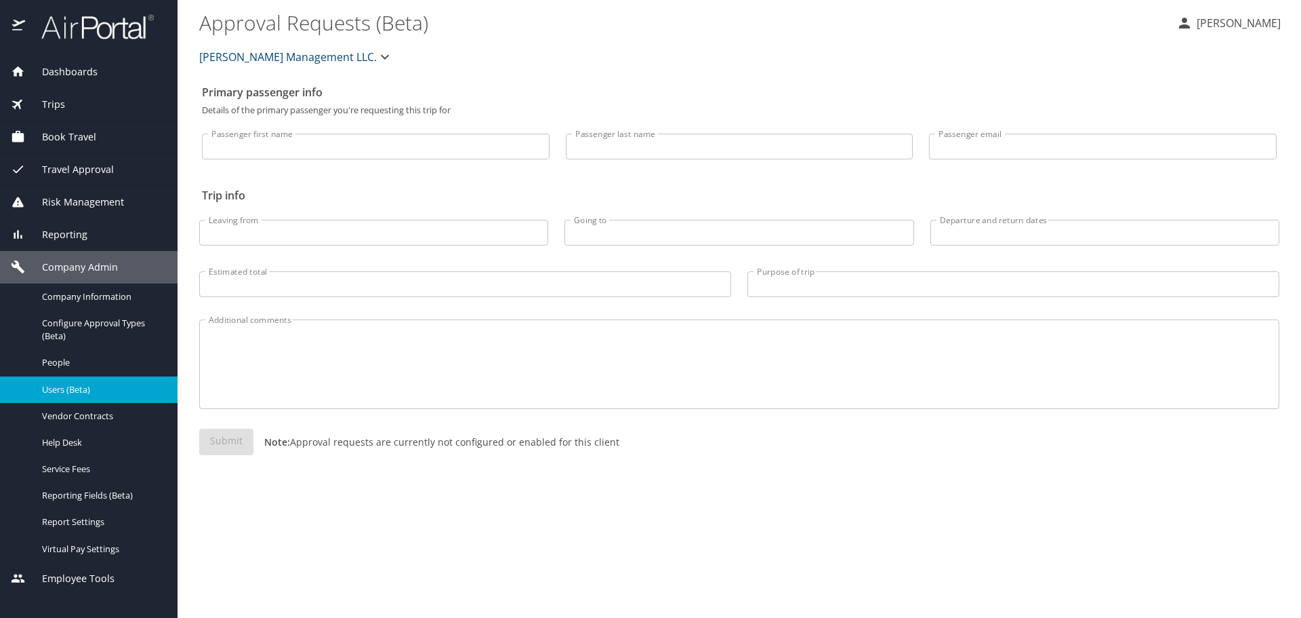
click at [101, 394] on span "Users (Beta)" at bounding box center [101, 389] width 119 height 13
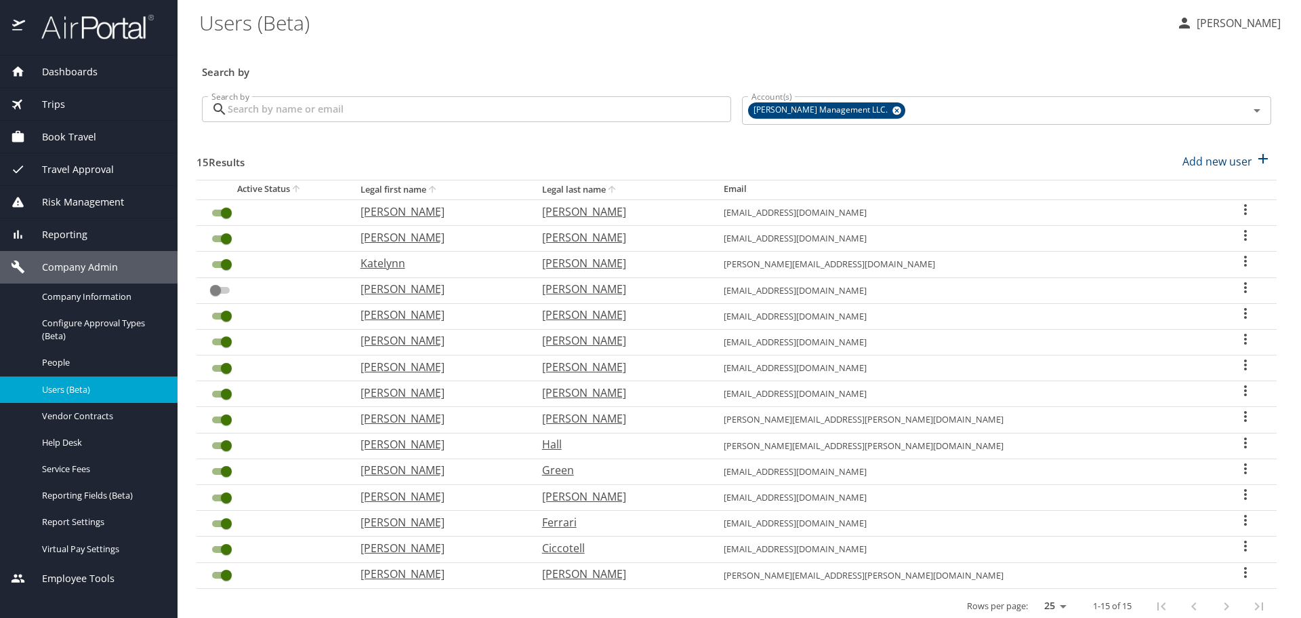
click at [1245, 362] on icon "User Search Table" at bounding box center [1246, 364] width 3 height 11
click at [1209, 386] on li "View history" at bounding box center [1194, 391] width 197 height 24
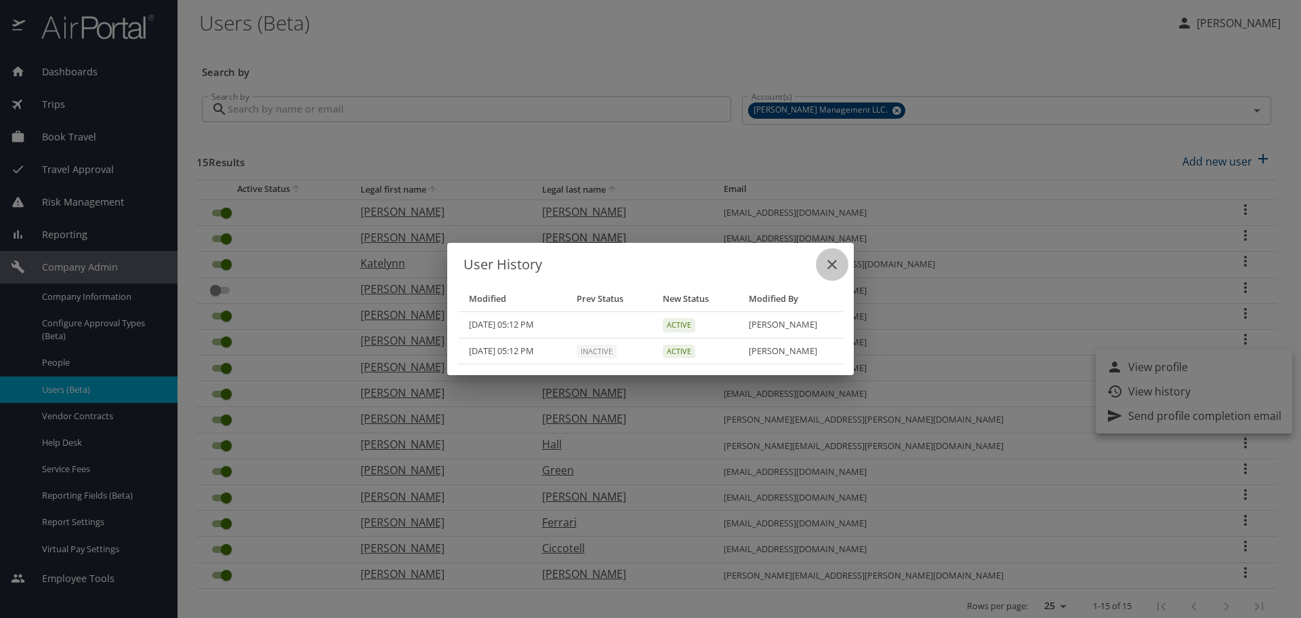
click at [835, 264] on icon "close" at bounding box center [832, 264] width 16 height 16
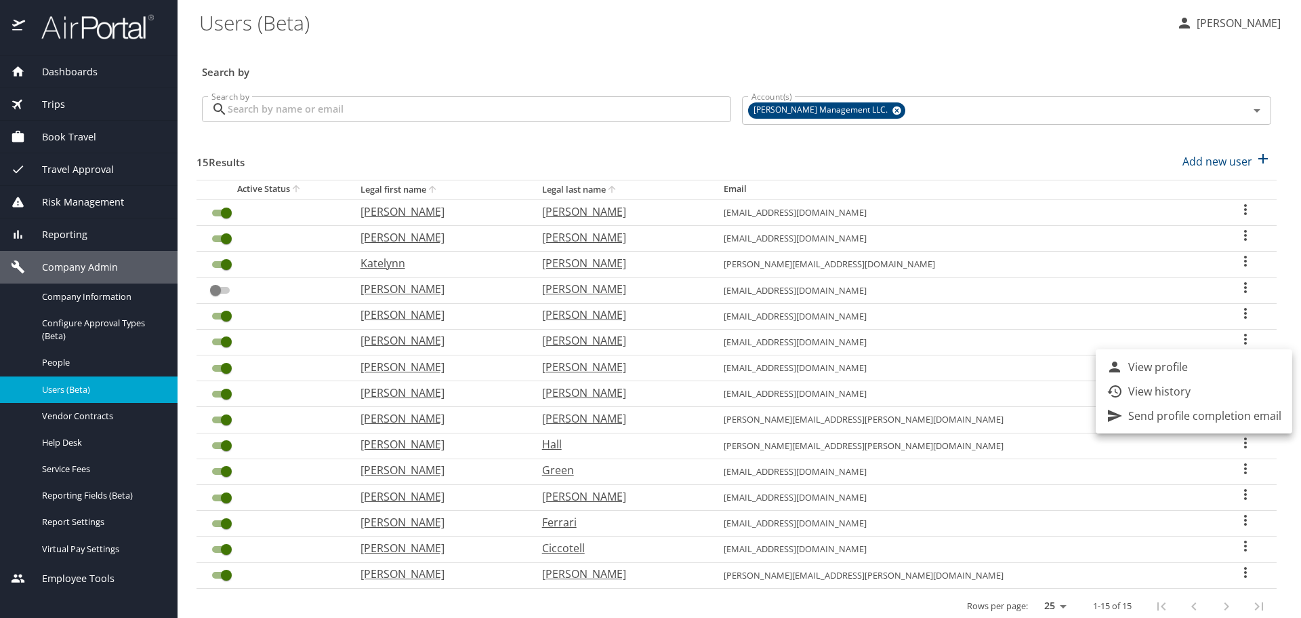
click at [1224, 262] on div at bounding box center [650, 309] width 1301 height 618
click at [1238, 261] on icon "User Search Table" at bounding box center [1246, 261] width 16 height 16
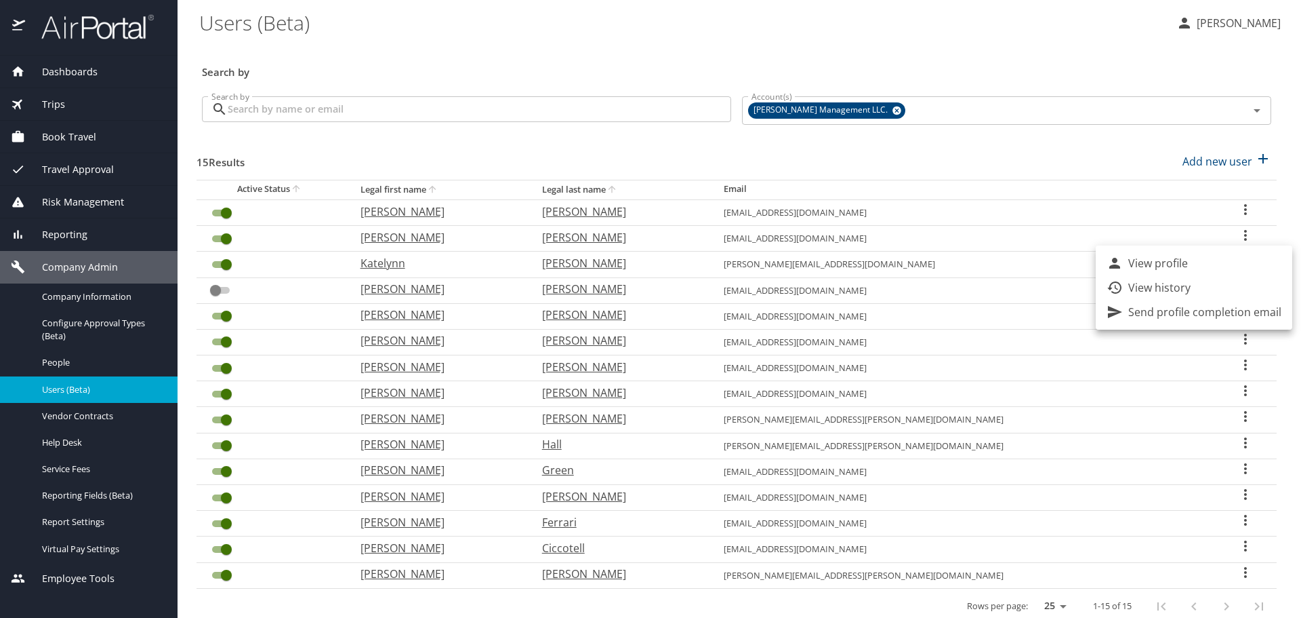
click at [1189, 294] on p "View history" at bounding box center [1160, 287] width 62 height 16
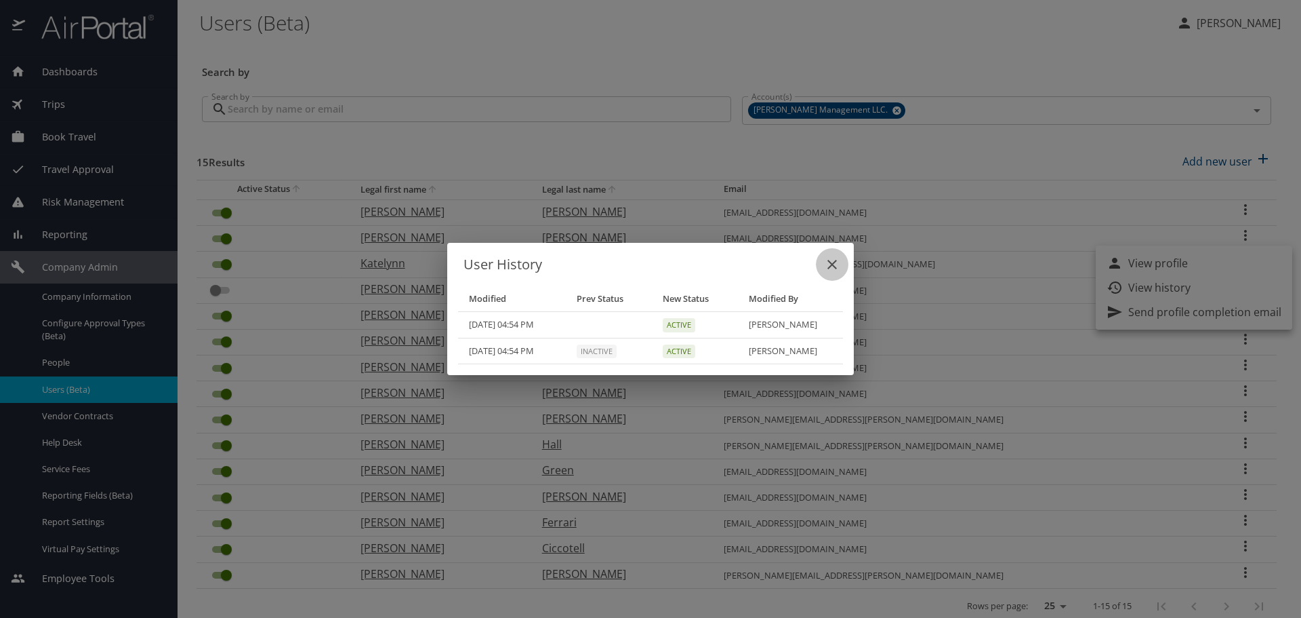
click at [830, 263] on icon "close" at bounding box center [832, 264] width 9 height 9
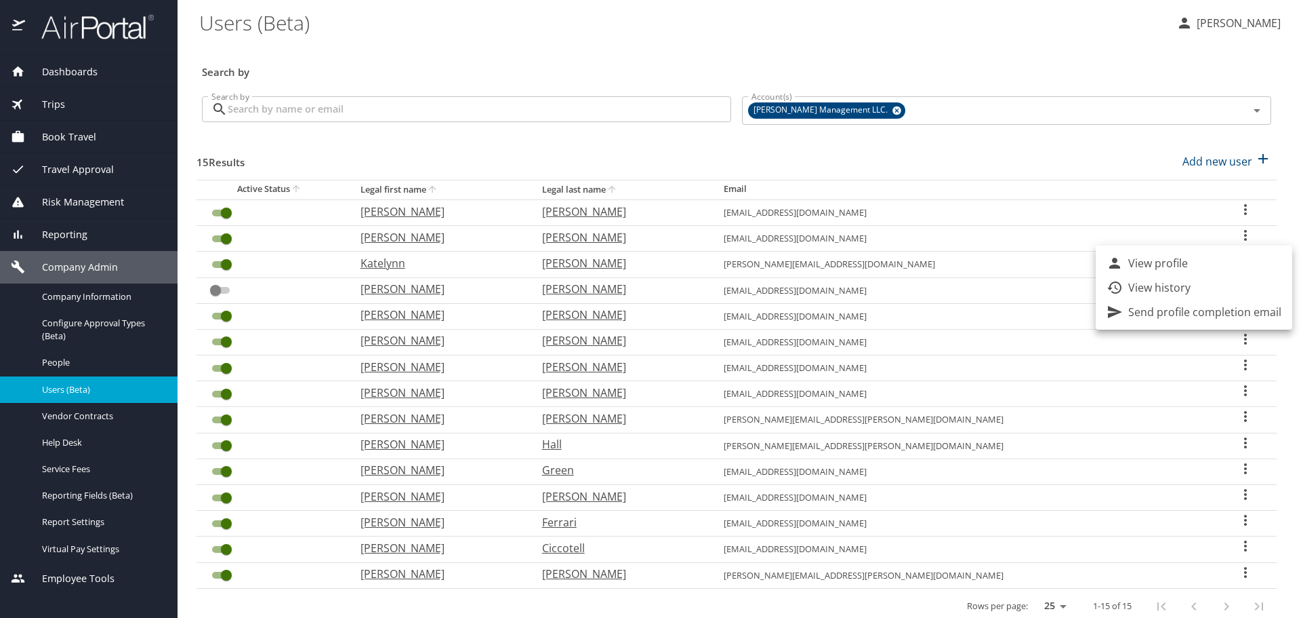
click at [424, 496] on div at bounding box center [650, 309] width 1301 height 618
click at [428, 575] on p "Dean" at bounding box center [438, 573] width 155 height 16
select select "US"
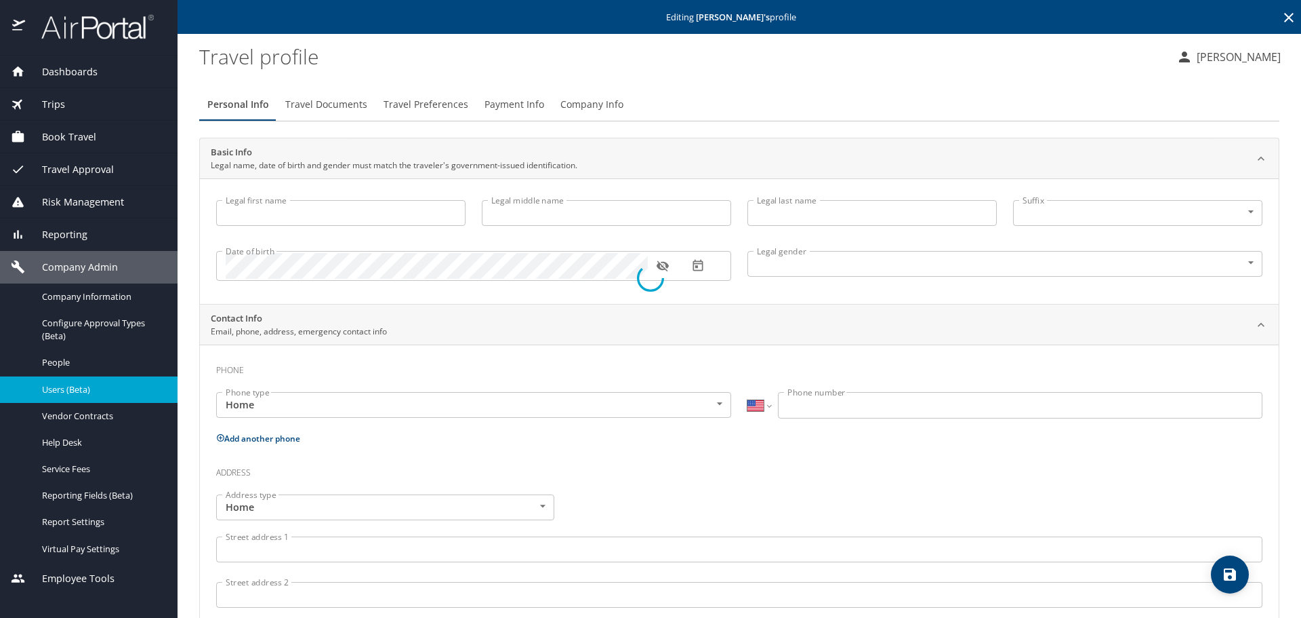
type input "Dean"
type input "Andrews"
type input "Male"
select select "US"
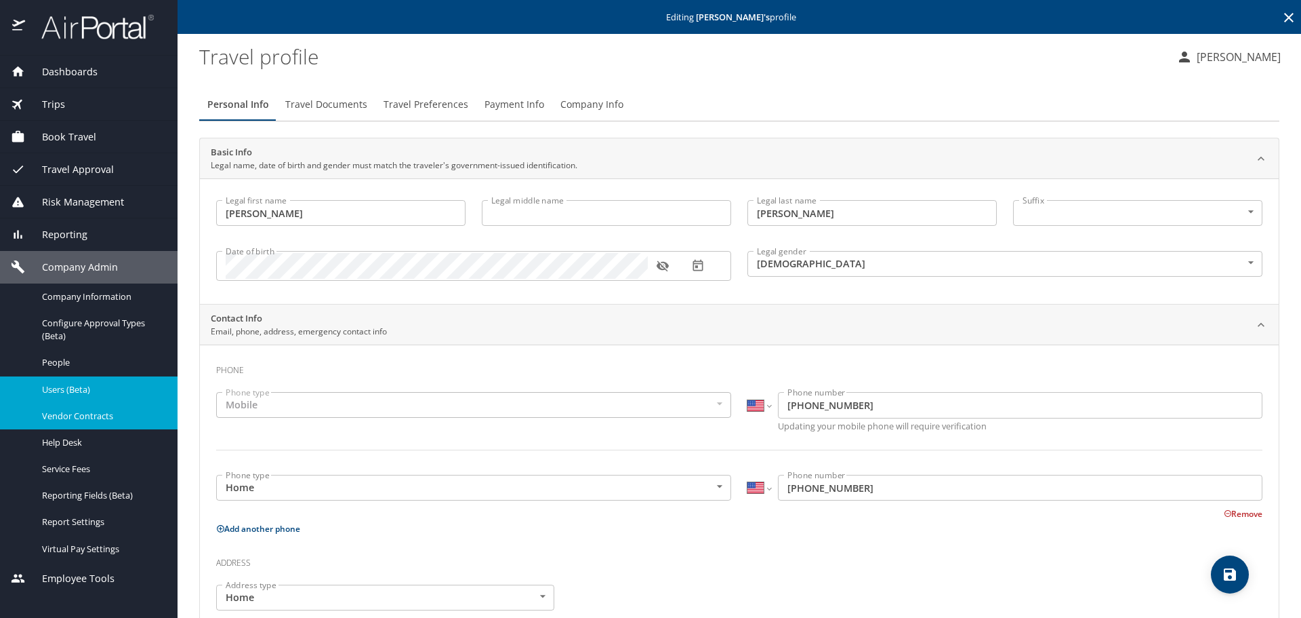
click at [75, 420] on span "Vendor Contracts" at bounding box center [101, 415] width 119 height 13
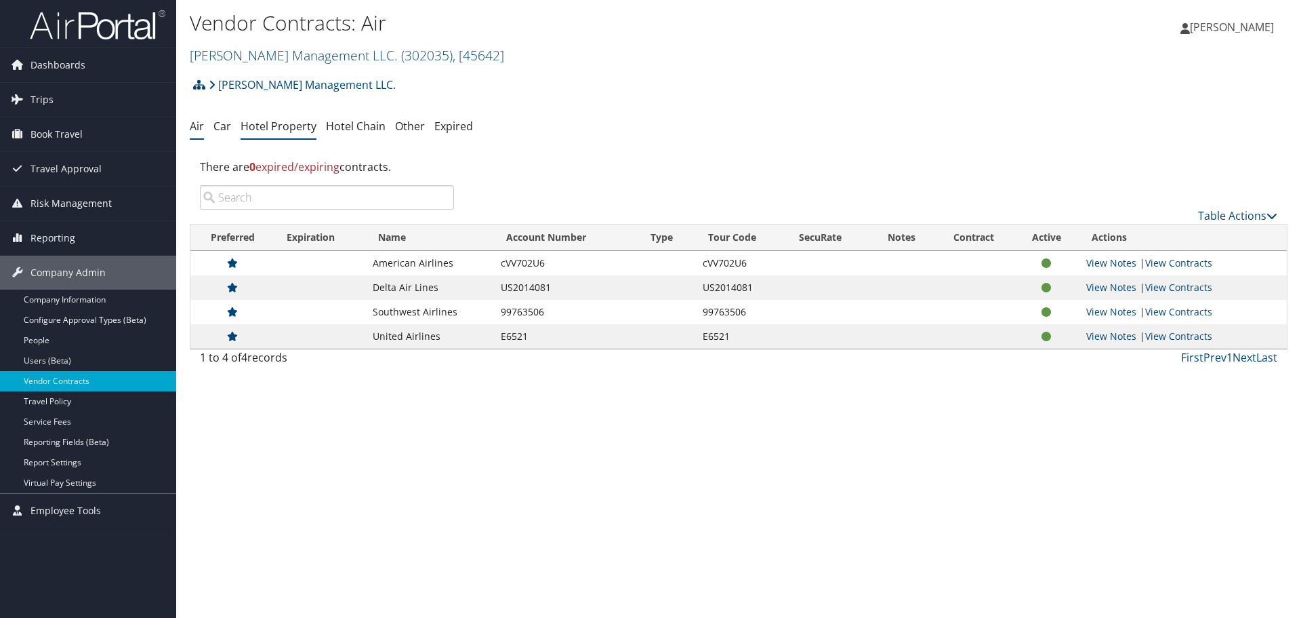
click at [266, 129] on link "Hotel Property" at bounding box center [279, 126] width 76 height 15
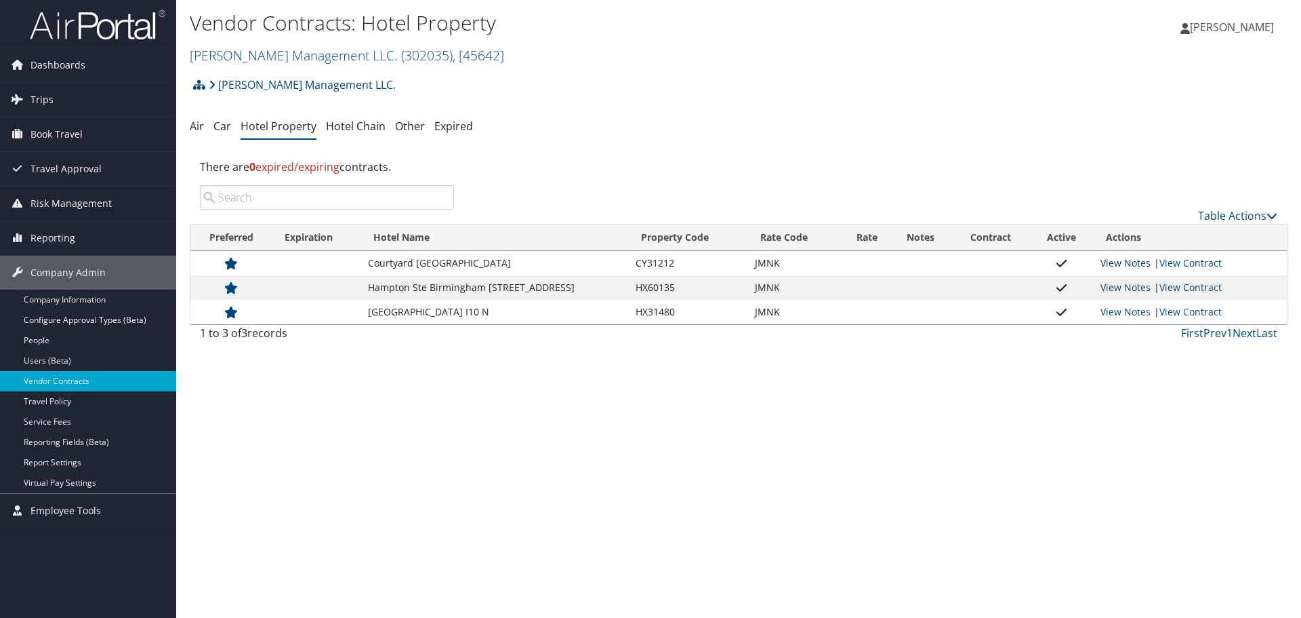
click at [1136, 262] on link "View Notes" at bounding box center [1126, 262] width 50 height 13
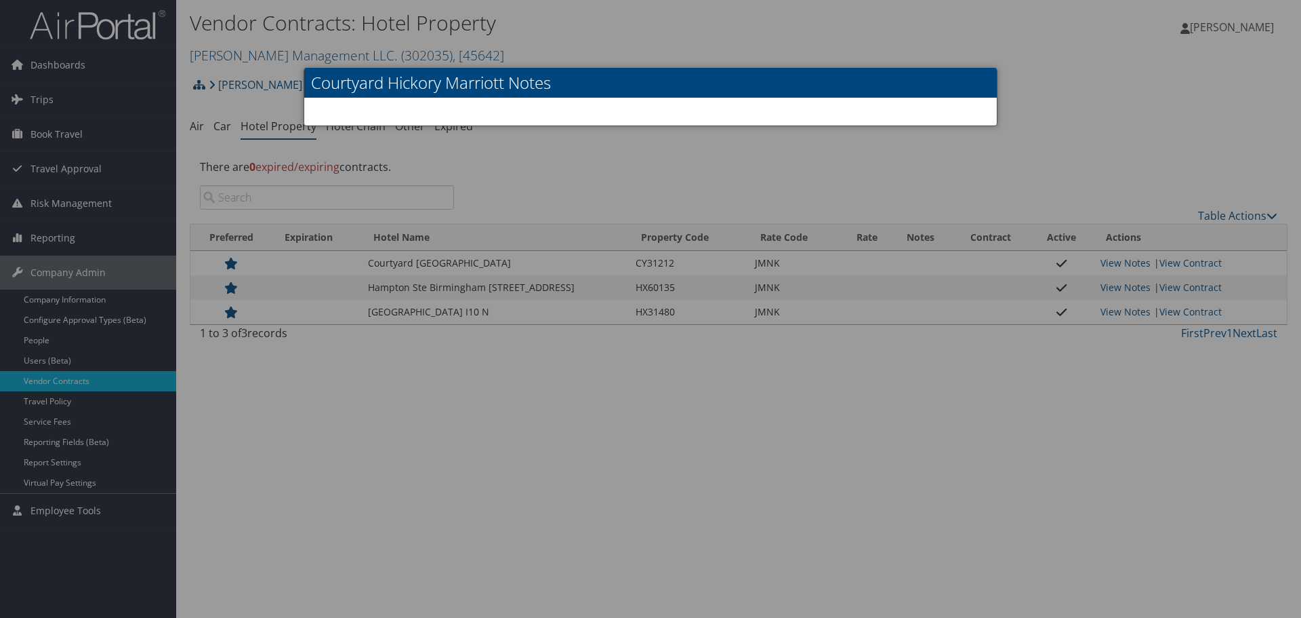
click at [1153, 277] on div at bounding box center [650, 309] width 1301 height 618
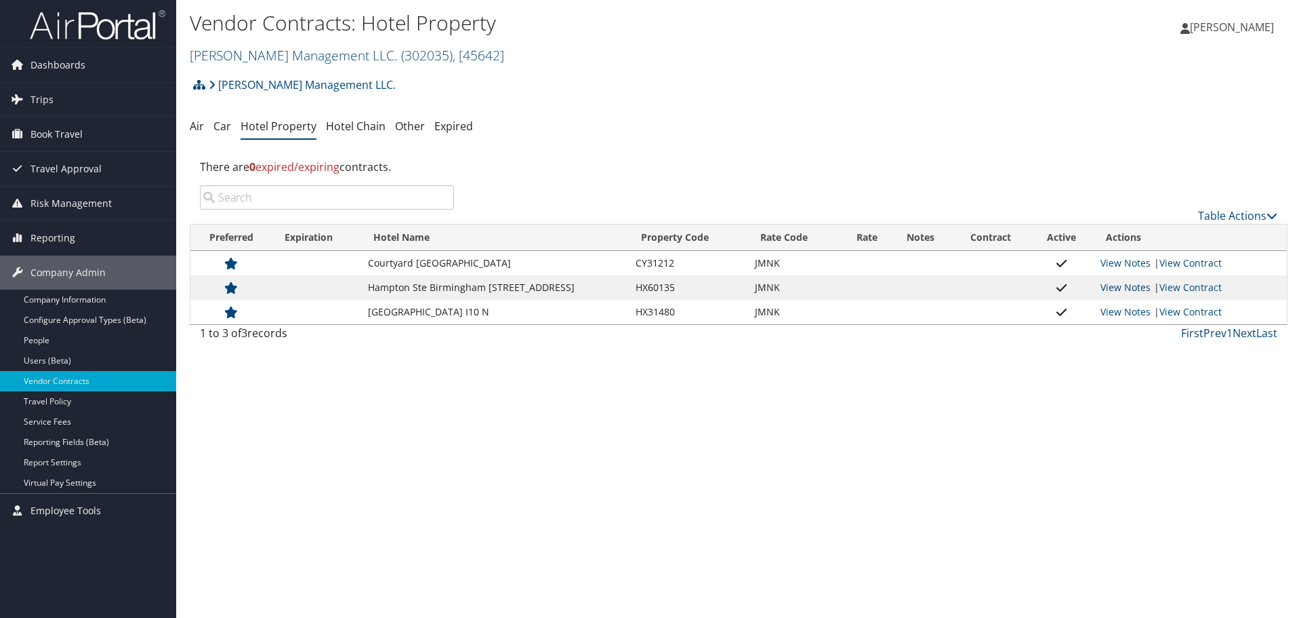
click at [1121, 287] on link "View Notes" at bounding box center [1126, 287] width 50 height 13
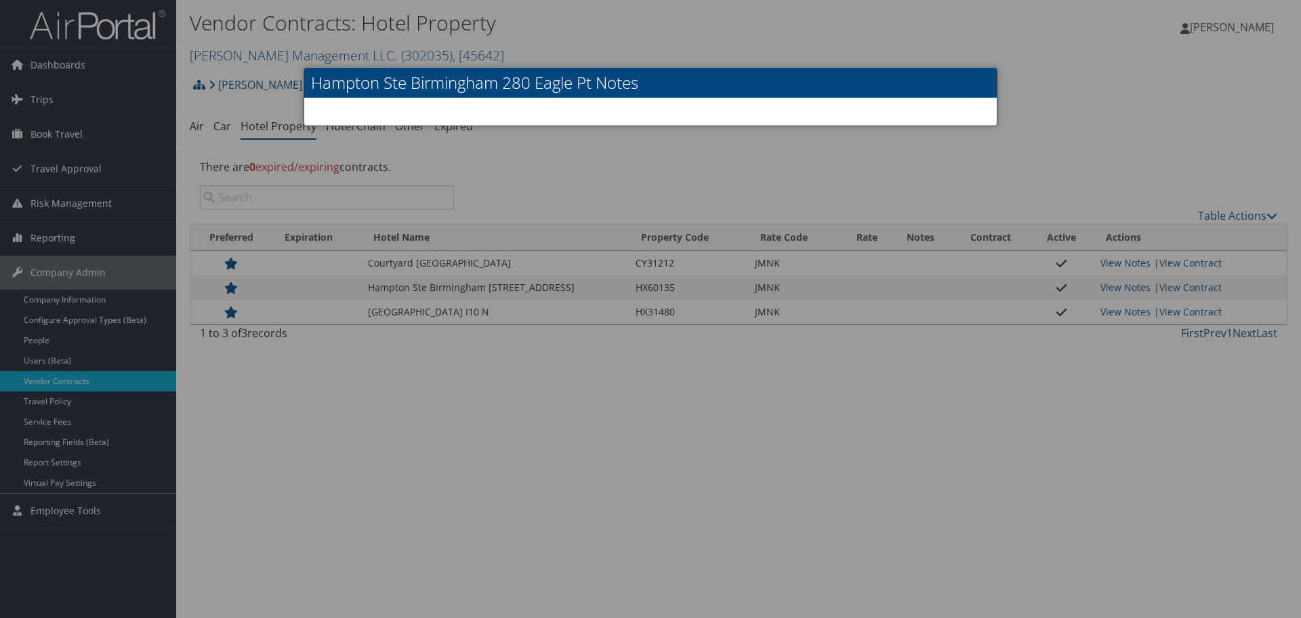
click at [1123, 306] on div at bounding box center [650, 309] width 1301 height 618
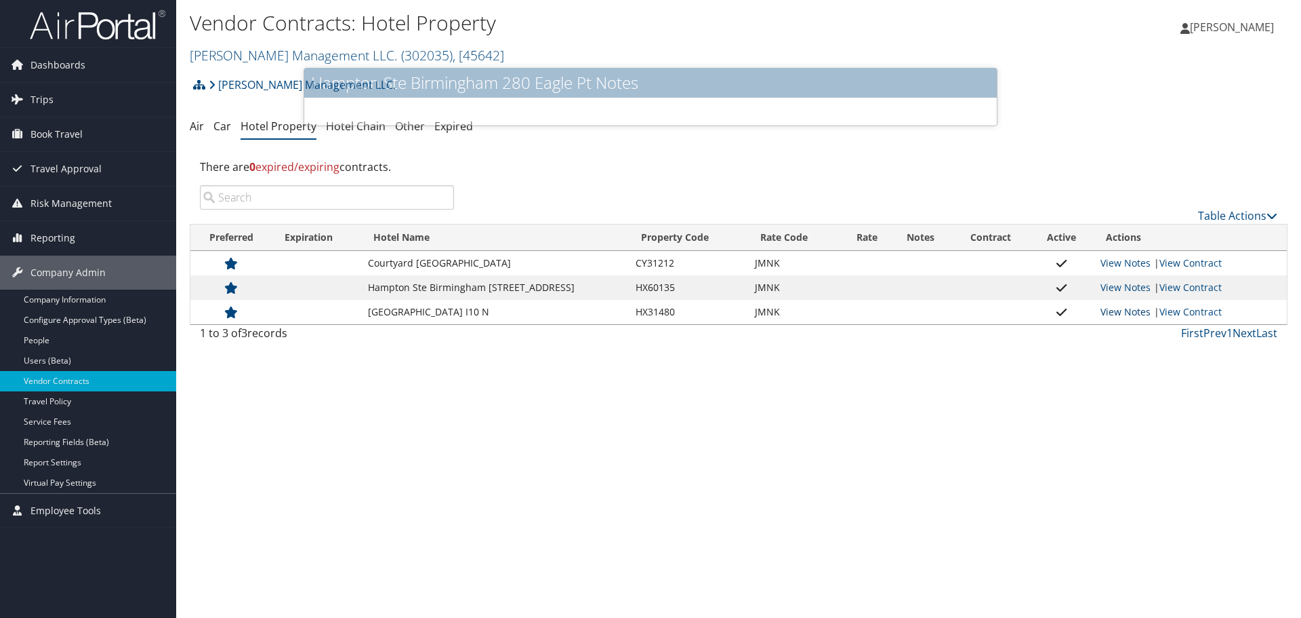
click at [1121, 315] on link "View Notes" at bounding box center [1126, 311] width 50 height 13
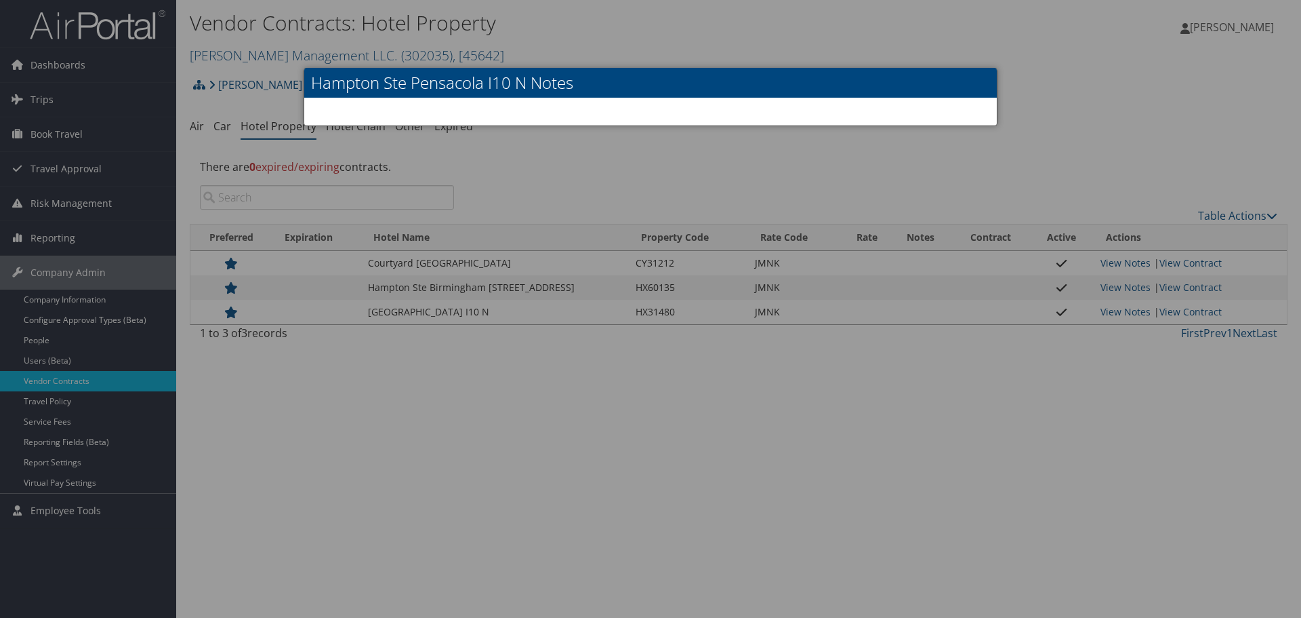
click at [1090, 372] on div at bounding box center [650, 309] width 1301 height 618
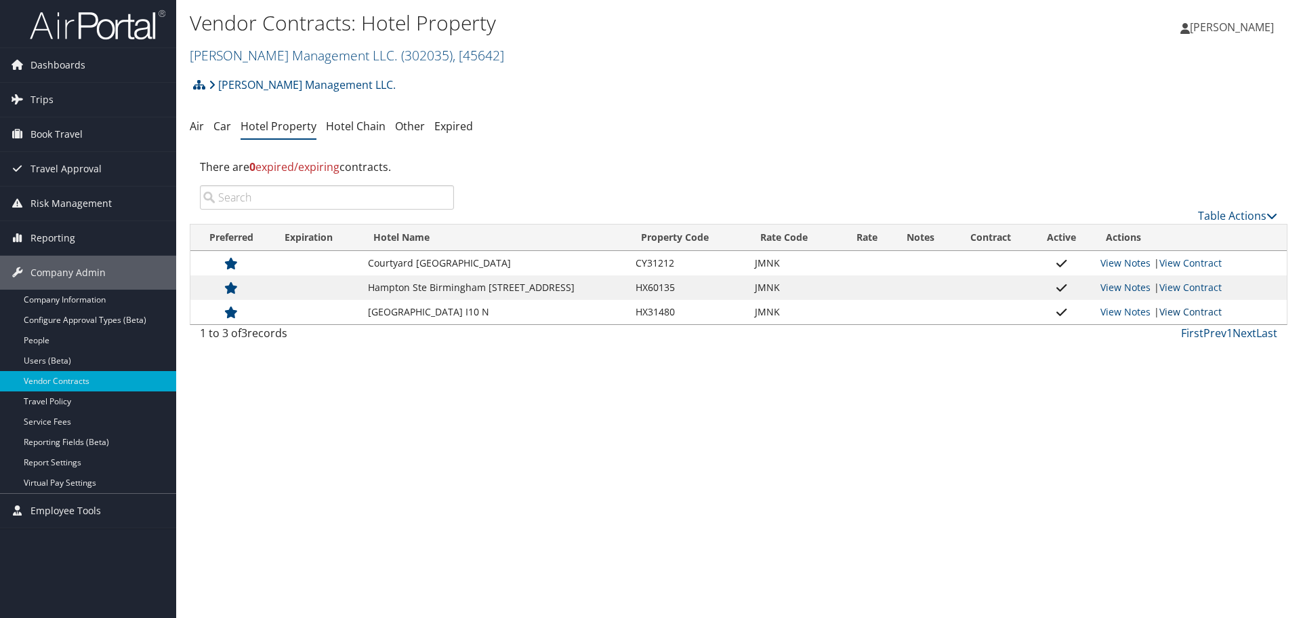
click at [1205, 307] on link "View Contract" at bounding box center [1191, 311] width 62 height 13
click at [332, 128] on link "Hotel Chain" at bounding box center [356, 126] width 60 height 15
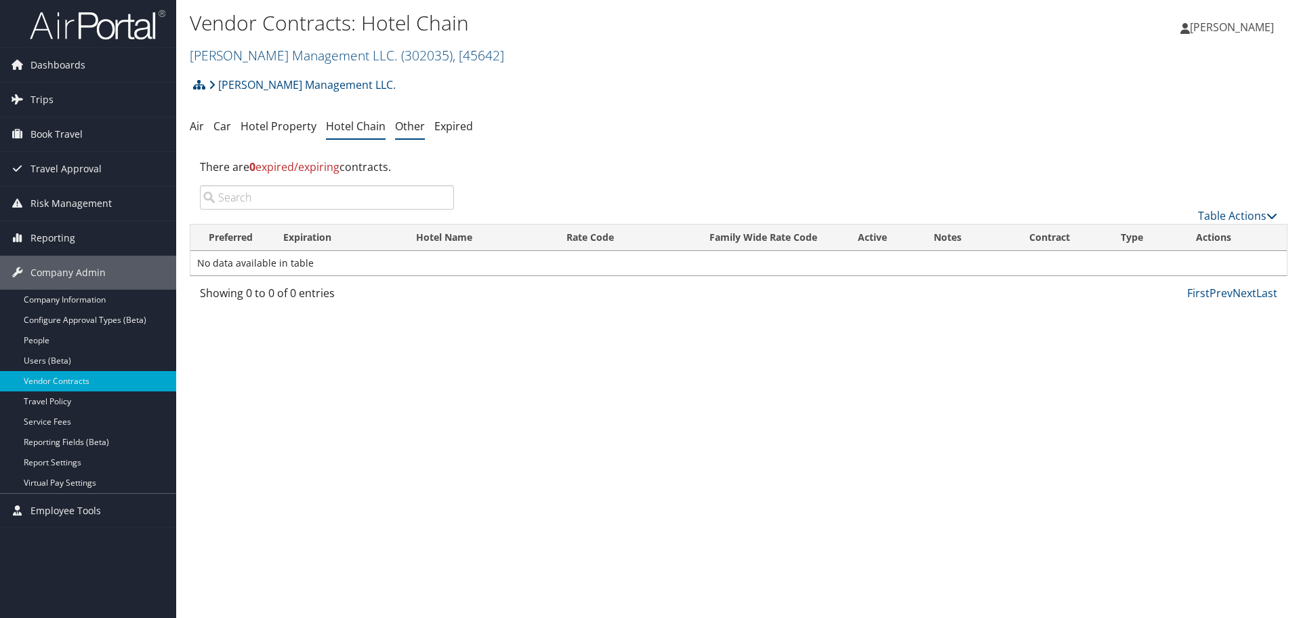
click at [413, 124] on link "Other" at bounding box center [410, 126] width 30 height 15
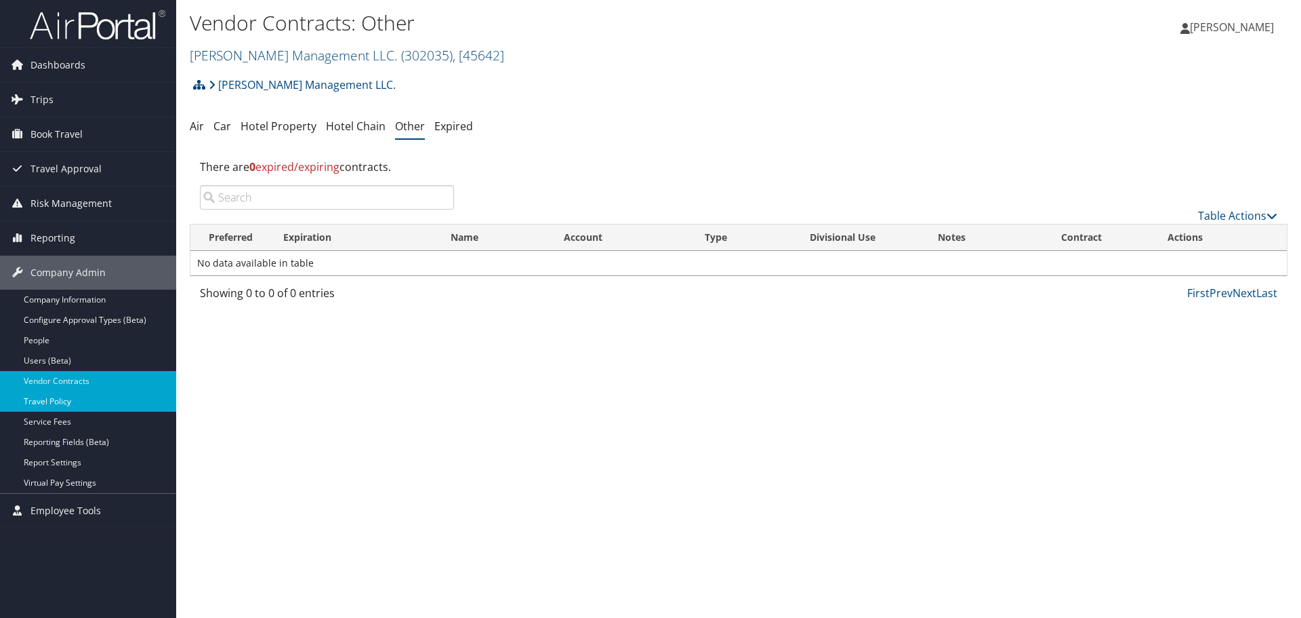
click at [89, 405] on link "Travel Policy" at bounding box center [88, 401] width 176 height 20
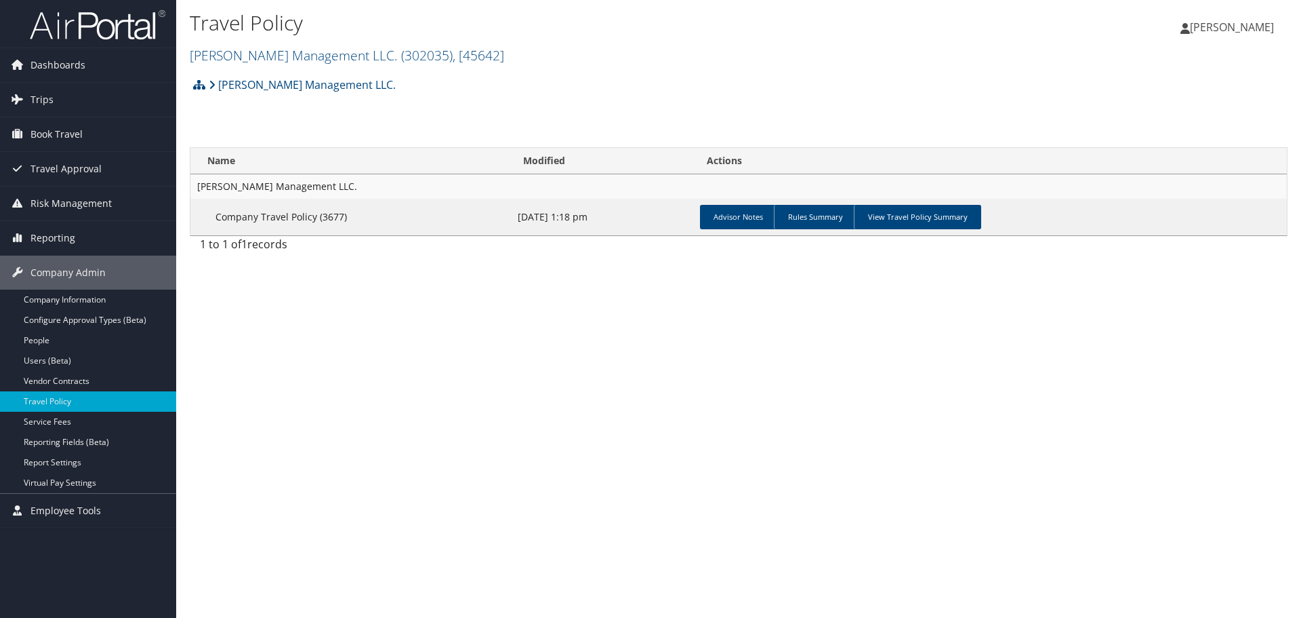
click at [306, 217] on td "Company Travel Policy (3677)" at bounding box center [350, 217] width 321 height 37
click at [922, 209] on link "View Travel Policy Summary" at bounding box center [917, 217] width 127 height 24
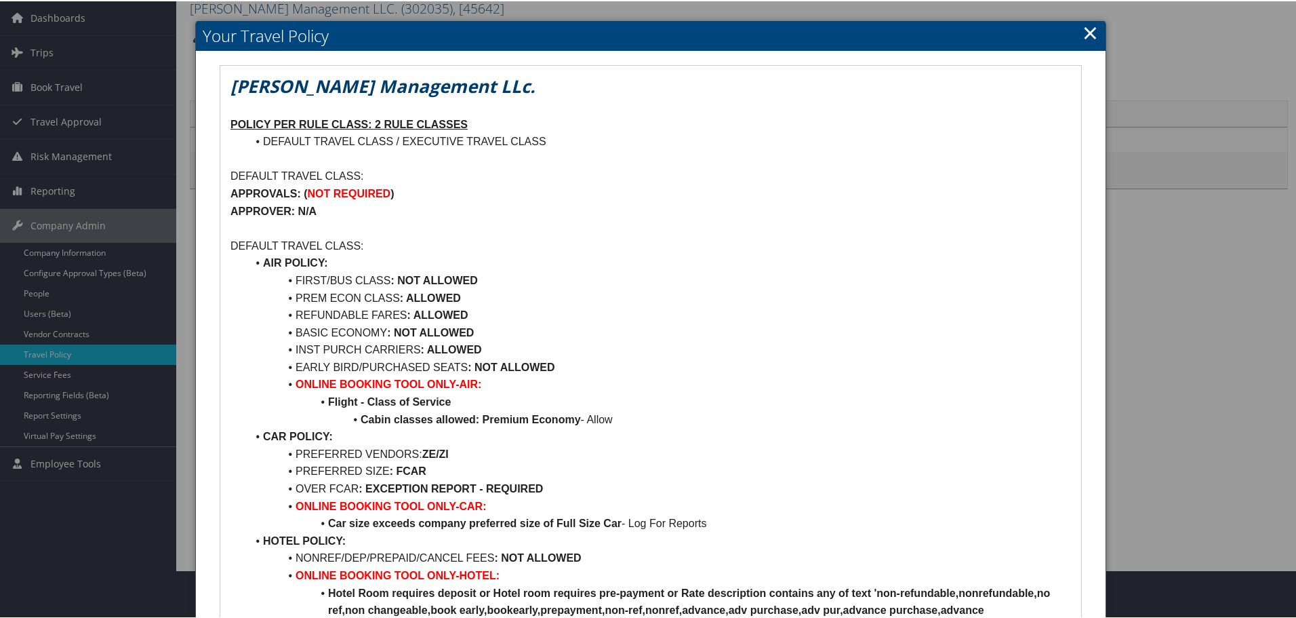
scroll to position [3, 0]
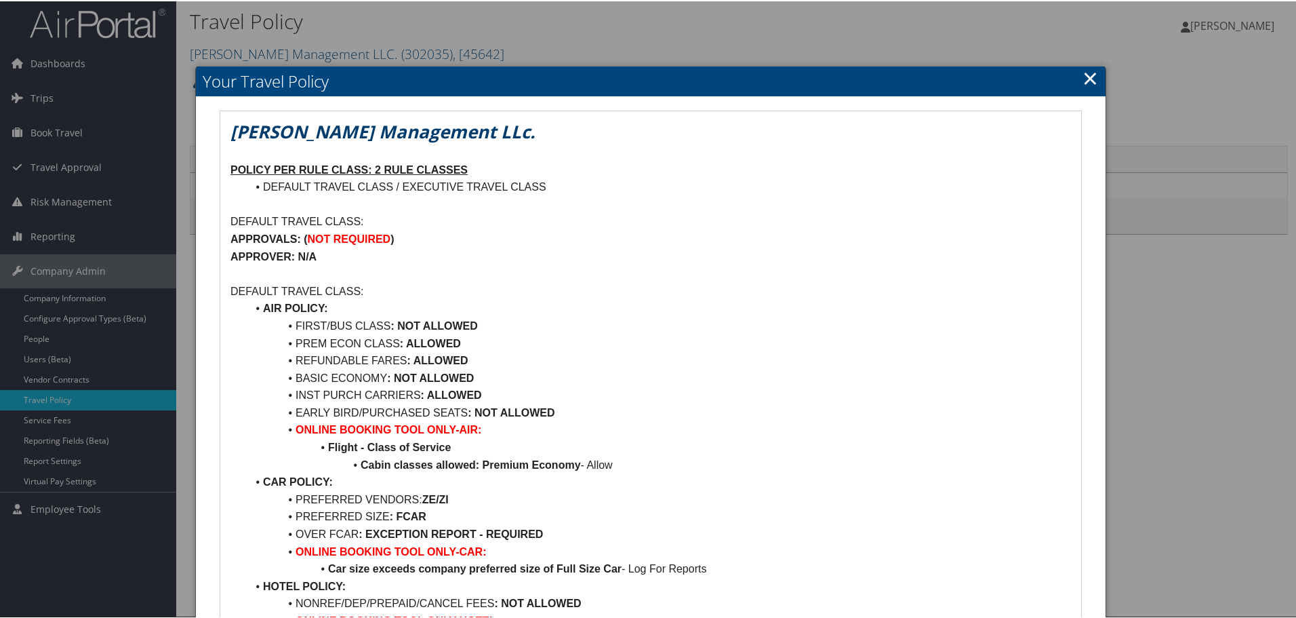
click at [1089, 77] on link "×" at bounding box center [1091, 76] width 16 height 27
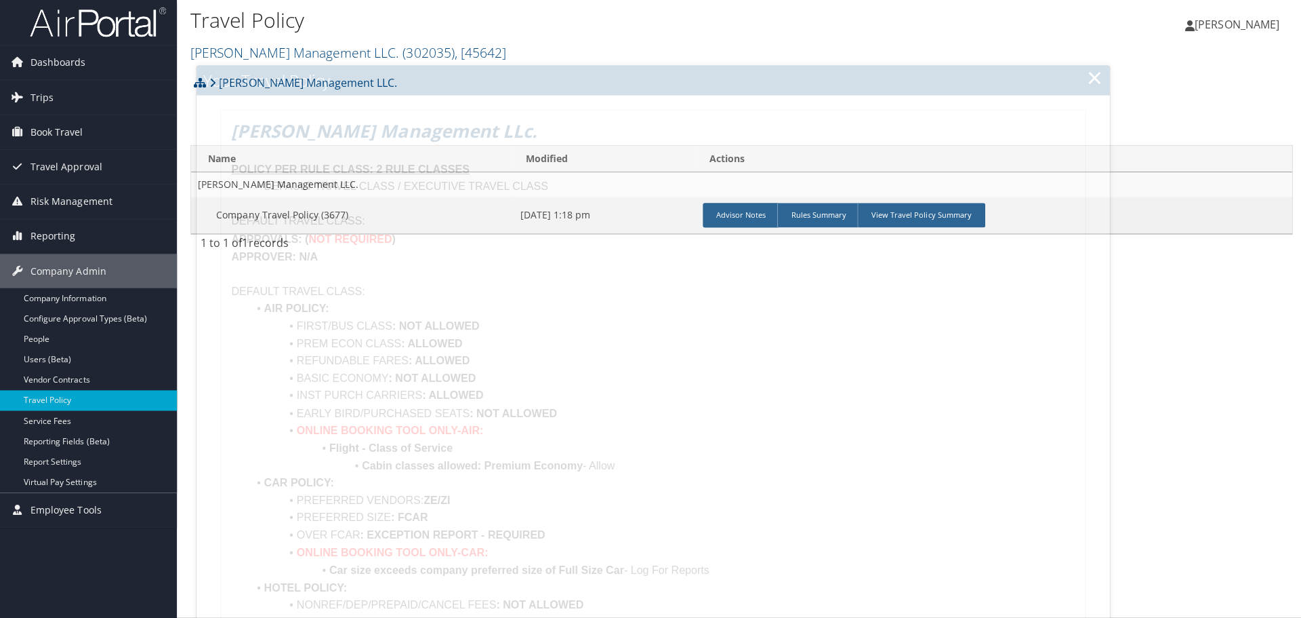
scroll to position [0, 0]
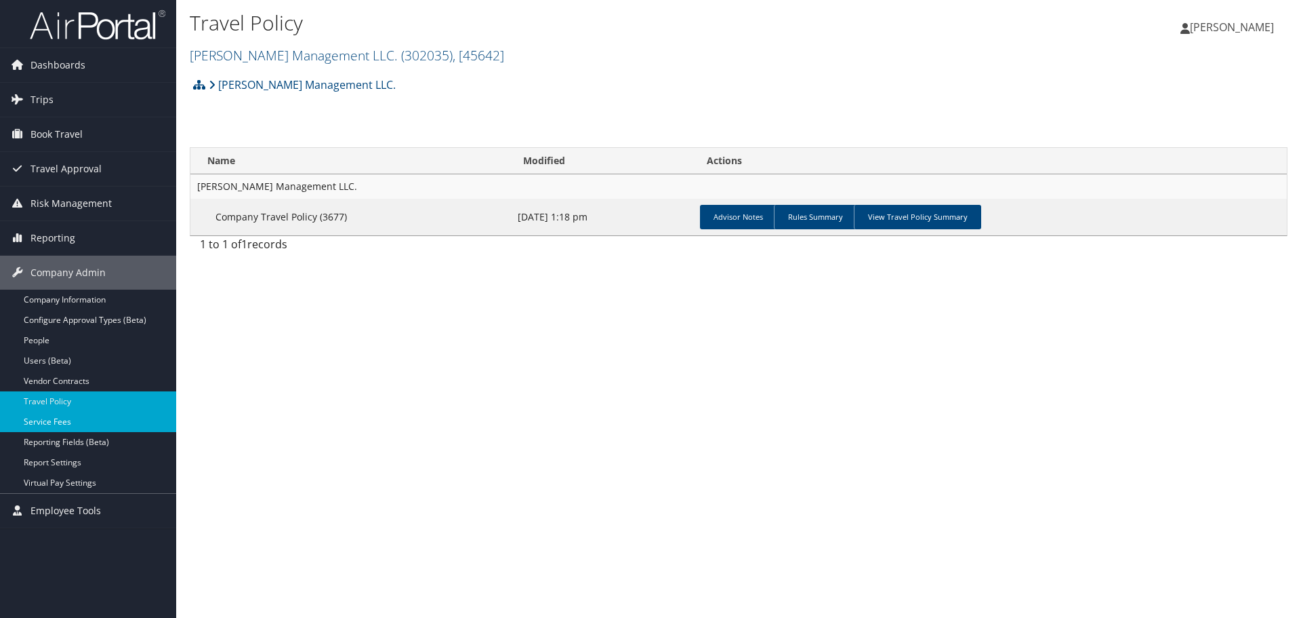
click at [76, 424] on link "Service Fees" at bounding box center [88, 421] width 176 height 20
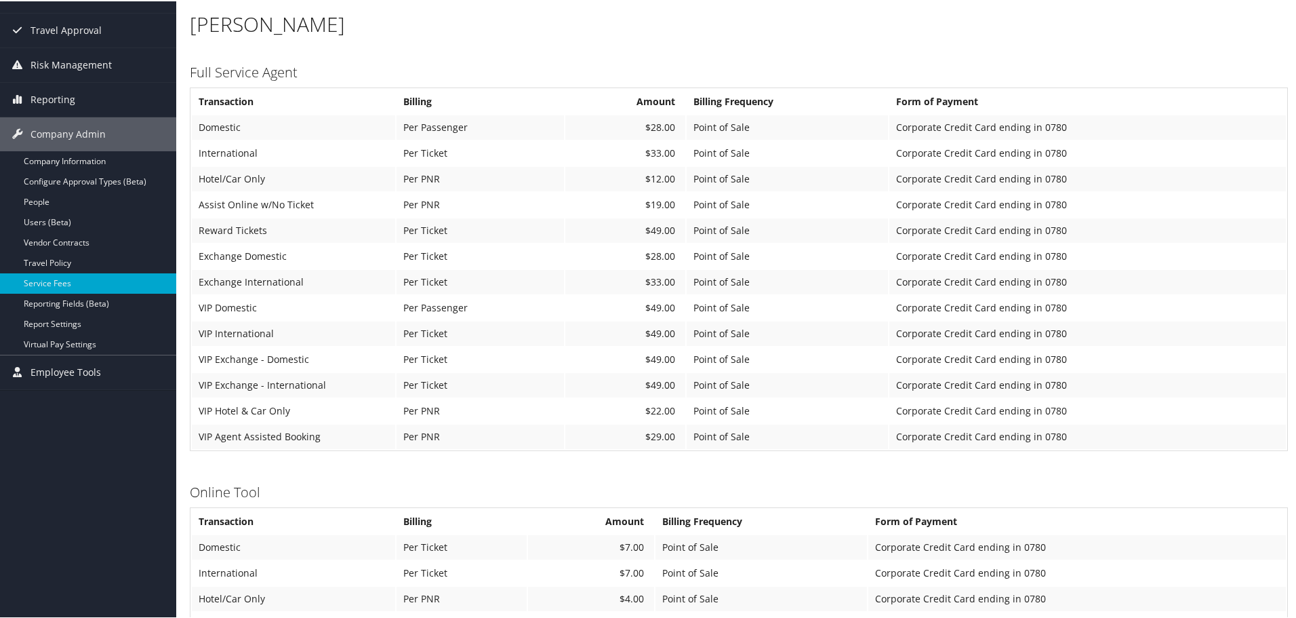
scroll to position [115, 0]
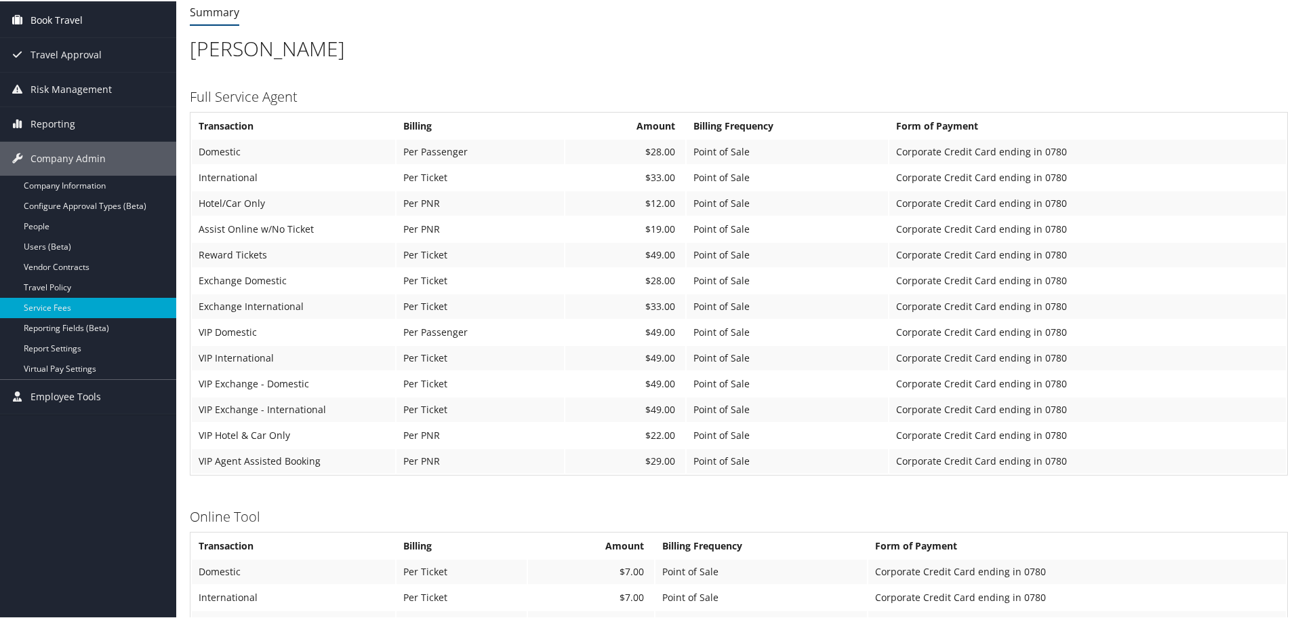
click at [51, 12] on span "Book Travel" at bounding box center [57, 19] width 52 height 34
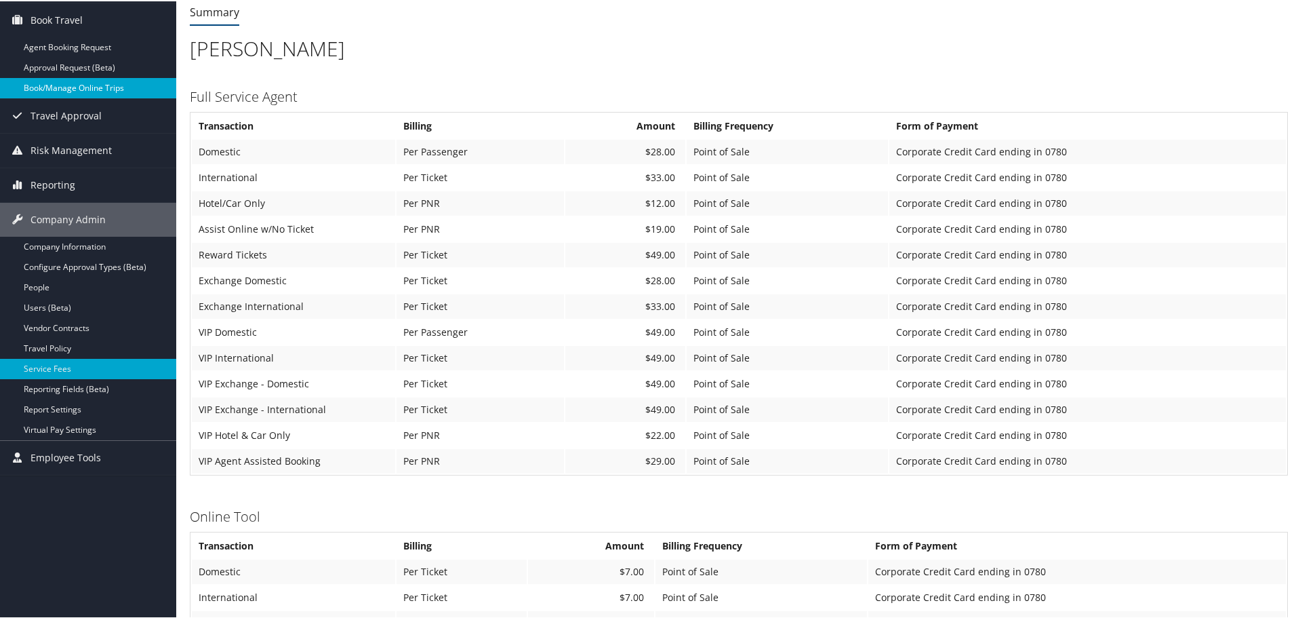
click at [138, 83] on link "Book/Manage Online Trips" at bounding box center [88, 87] width 176 height 20
